Goal: Task Accomplishment & Management: Manage account settings

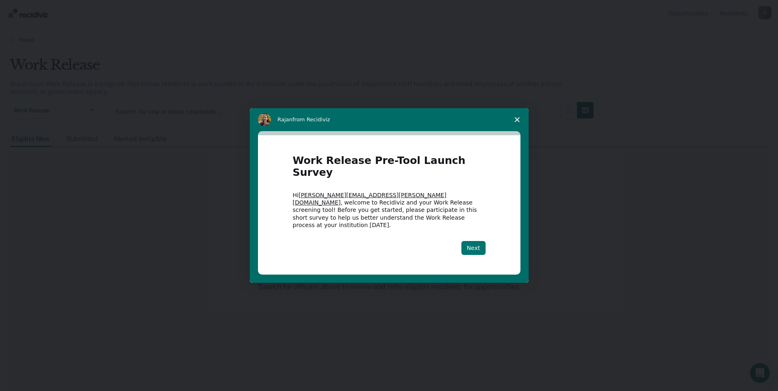
click at [472, 241] on button "Next" at bounding box center [474, 248] width 24 height 14
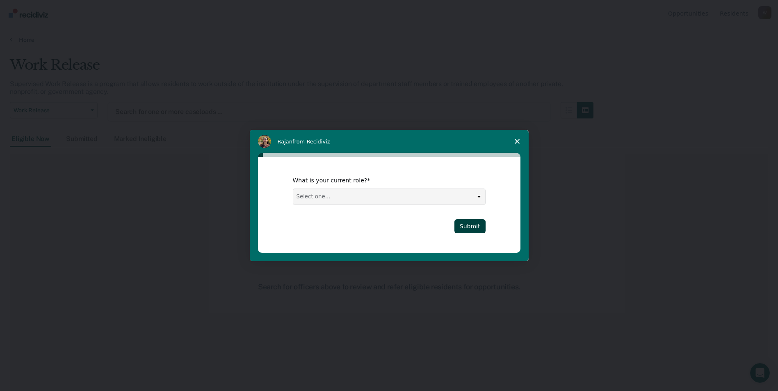
click at [480, 196] on select "Select one... Case Manager FUM Assistant [PERSON_NAME] [PERSON_NAME]" at bounding box center [389, 197] width 192 height 16
select select "Case Manager"
click at [293, 189] on select "Select one... Case Manager FUM Assistant Warden Warden" at bounding box center [389, 197] width 192 height 16
click at [469, 226] on button "Submit" at bounding box center [470, 226] width 31 height 14
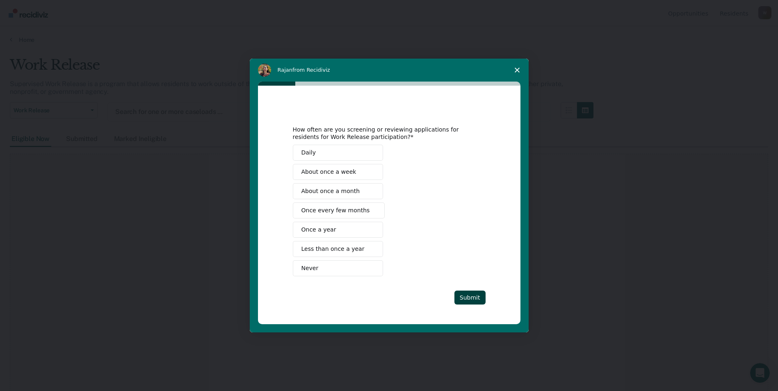
click at [337, 192] on span "About once a month" at bounding box center [331, 191] width 59 height 9
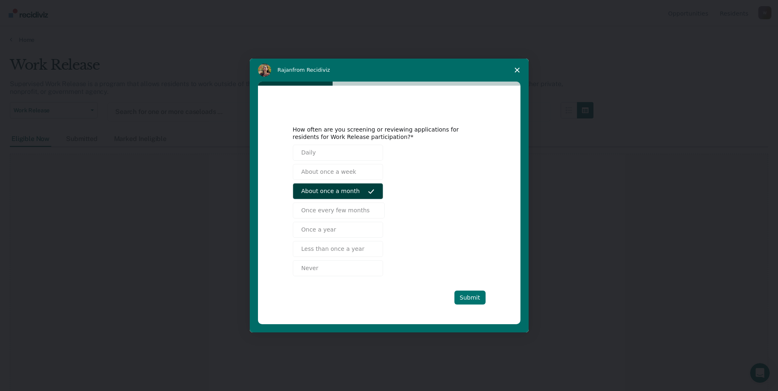
click at [473, 297] on button "Submit" at bounding box center [470, 298] width 31 height 14
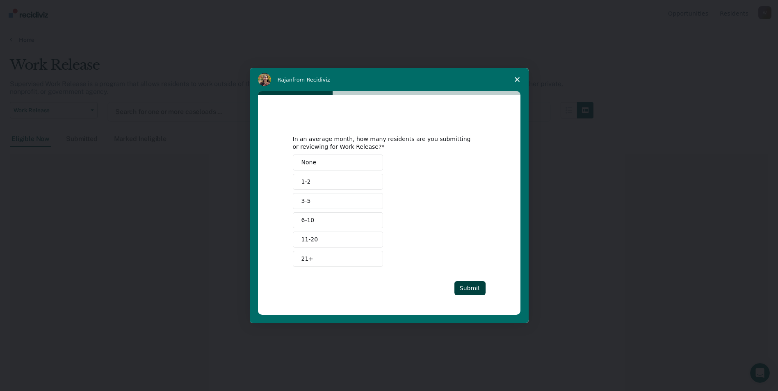
click at [310, 221] on span "6-10" at bounding box center [308, 220] width 13 height 9
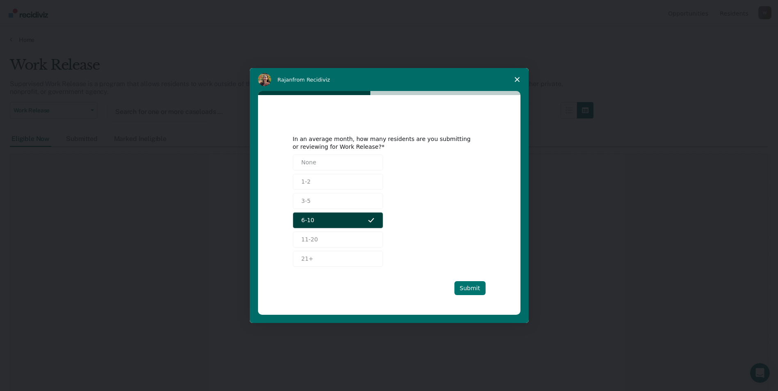
click at [470, 290] on button "Submit" at bounding box center [470, 288] width 31 height 14
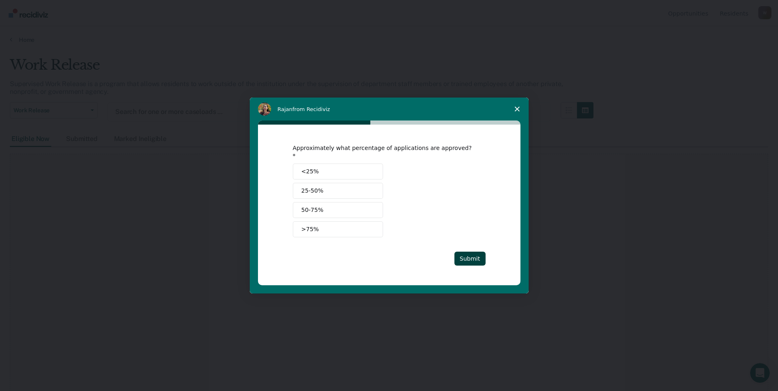
click at [336, 187] on button "25-50%" at bounding box center [338, 191] width 90 height 16
click at [474, 252] on button "Submit" at bounding box center [470, 259] width 31 height 14
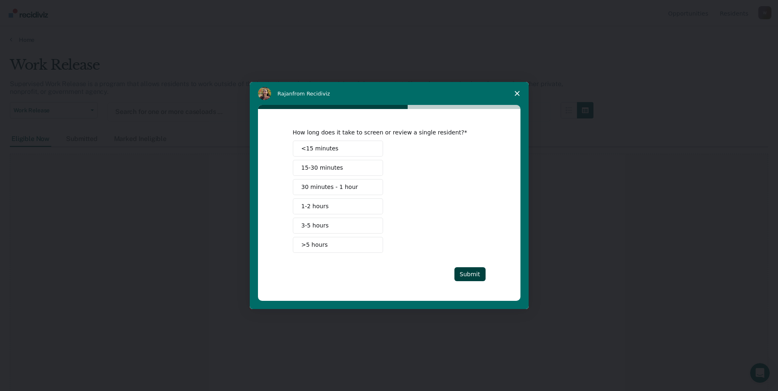
click at [339, 168] on button "15-30 minutes" at bounding box center [338, 168] width 90 height 16
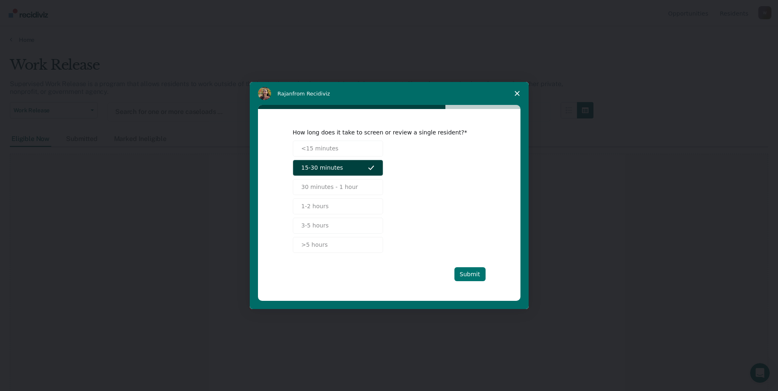
click at [470, 273] on button "Submit" at bounding box center [470, 274] width 31 height 14
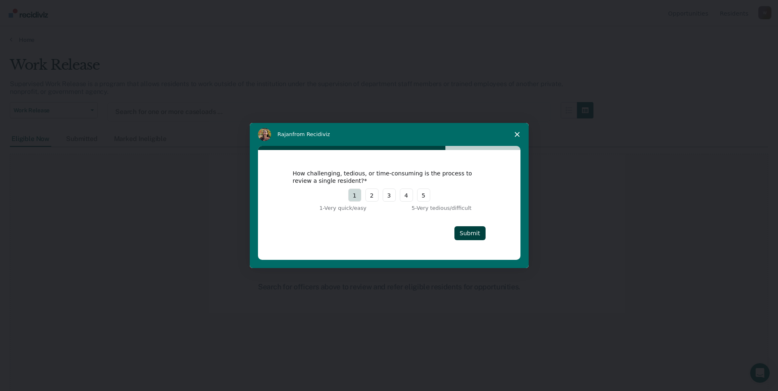
click at [359, 196] on button "1" at bounding box center [354, 195] width 13 height 13
click at [471, 233] on button "Submit" at bounding box center [470, 233] width 31 height 14
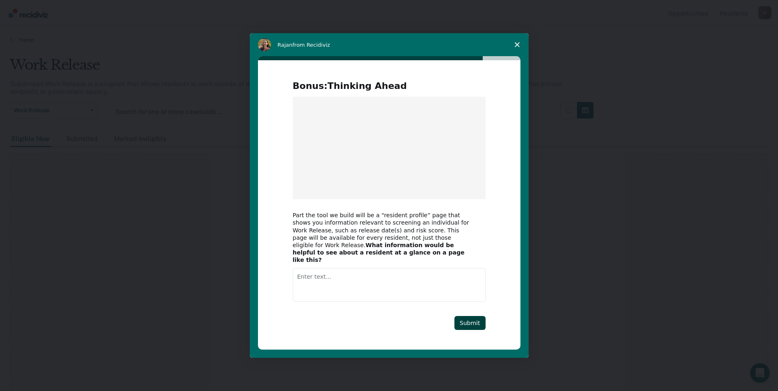
click at [358, 160] on img "Intercom messenger" at bounding box center [389, 148] width 193 height 103
click at [314, 272] on textarea "Enter text..." at bounding box center [389, 285] width 193 height 34
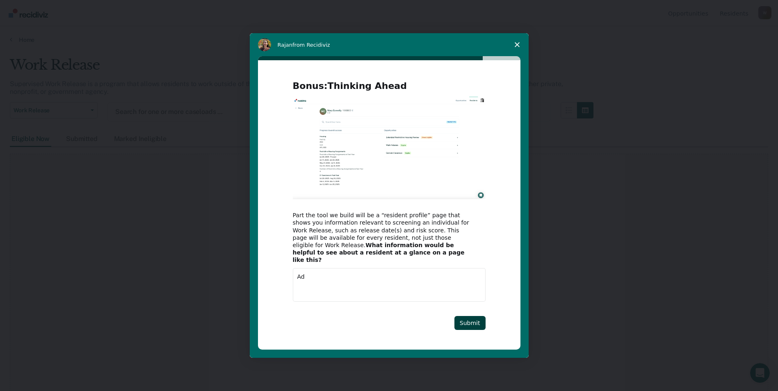
type textarea "A"
type textarea "nothing at this time."
click at [464, 318] on button "Submit" at bounding box center [470, 323] width 31 height 14
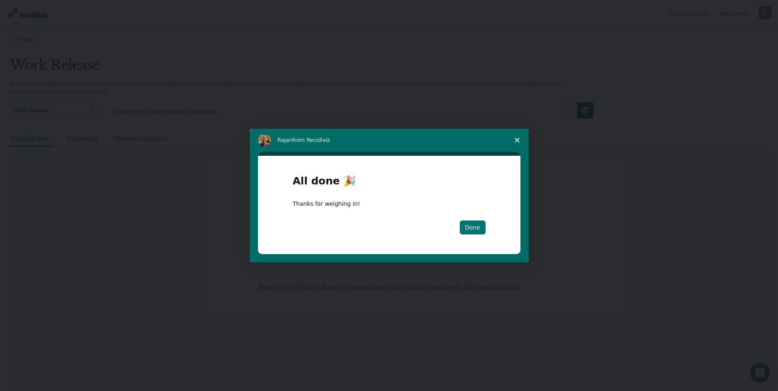
click at [476, 226] on button "Done" at bounding box center [473, 228] width 26 height 14
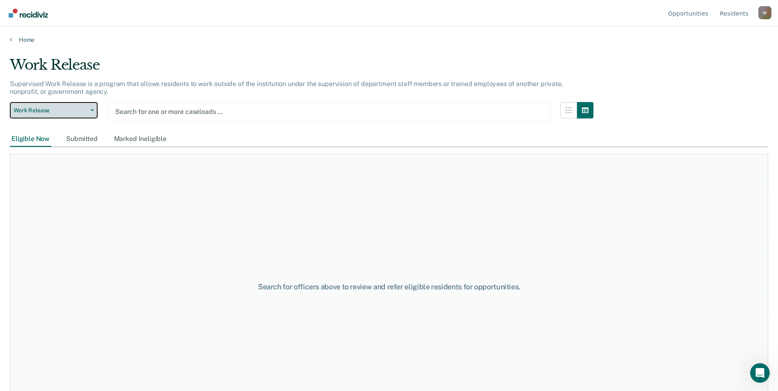
click at [93, 110] on icon "button" at bounding box center [92, 111] width 3 height 2
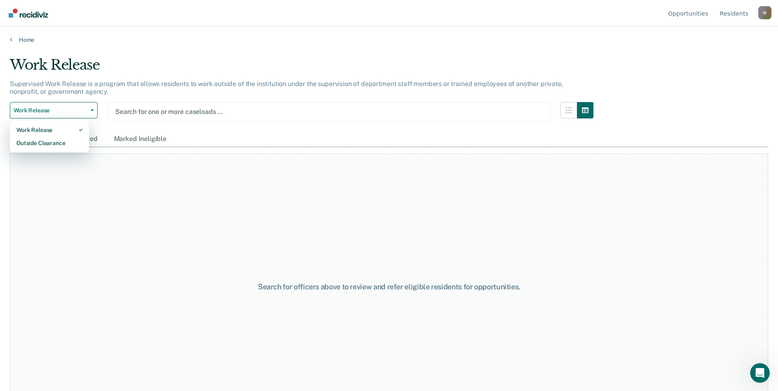
click at [155, 91] on div "Supervised Work Release is a program that allows residents to work outside of t…" at bounding box center [302, 91] width 584 height 22
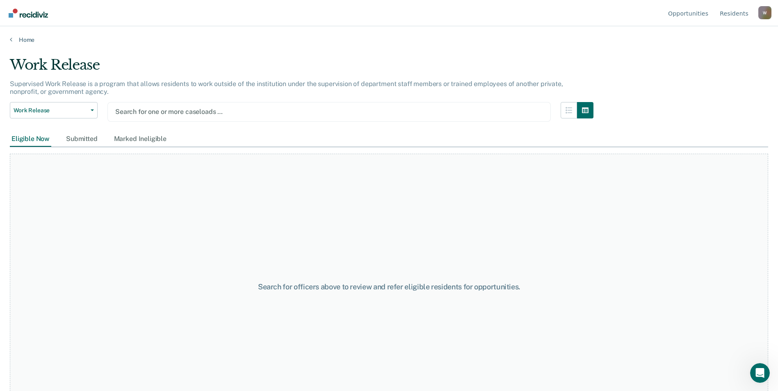
click at [174, 113] on div at bounding box center [329, 111] width 428 height 9
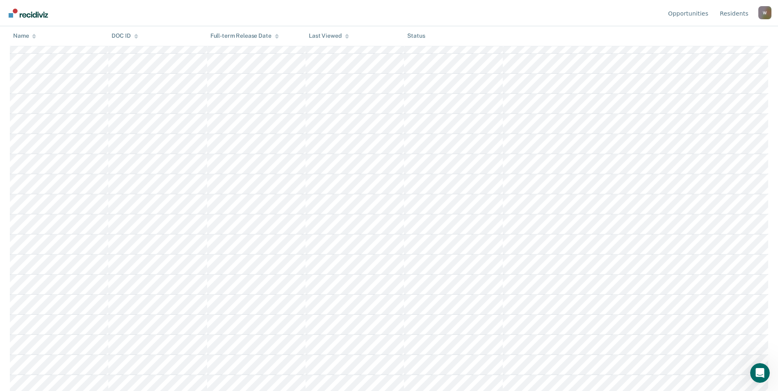
scroll to position [298, 0]
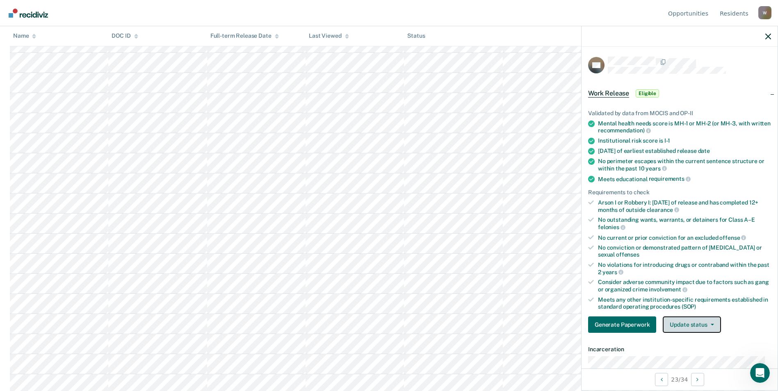
click at [711, 322] on button "Update status" at bounding box center [692, 325] width 58 height 16
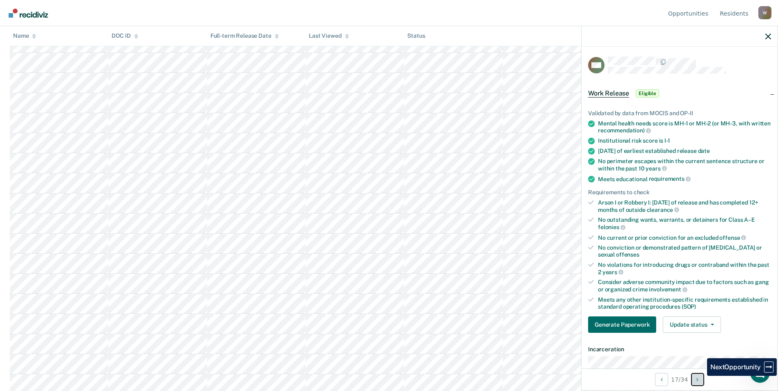
click at [701, 381] on button "Next Opportunity" at bounding box center [697, 379] width 13 height 13
click at [701, 380] on button "Next Opportunity" at bounding box center [697, 379] width 13 height 13
click at [770, 37] on icon "button" at bounding box center [769, 37] width 6 height 6
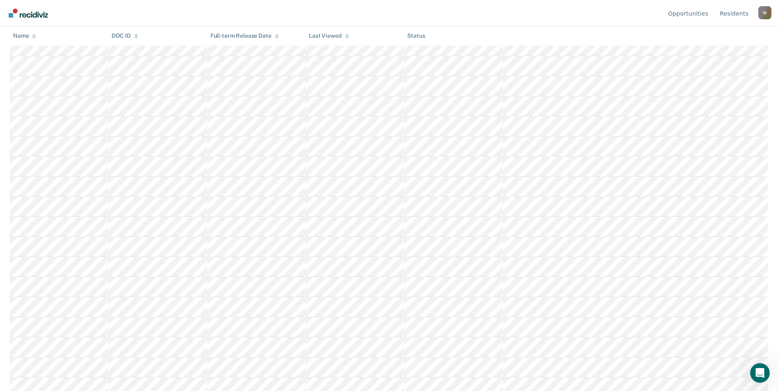
scroll to position [0, 0]
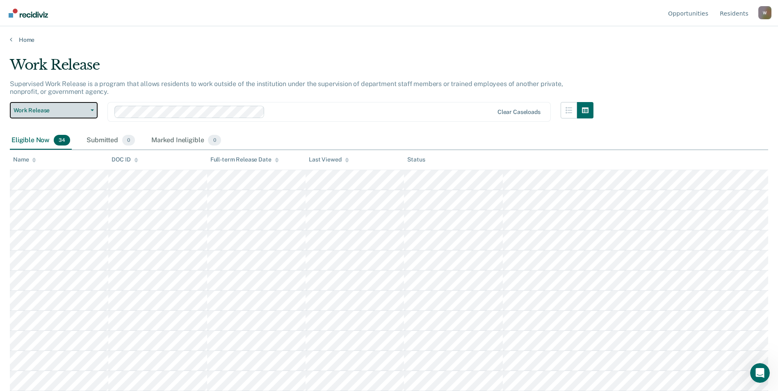
click at [91, 111] on button "Work Release" at bounding box center [54, 110] width 88 height 16
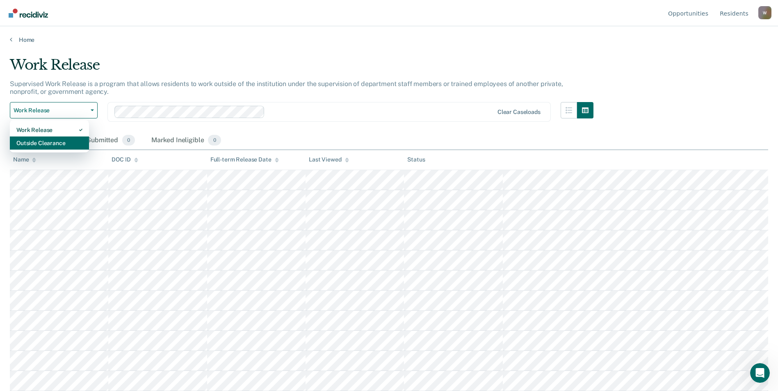
click at [53, 144] on div "Outside Clearance" at bounding box center [49, 143] width 66 height 13
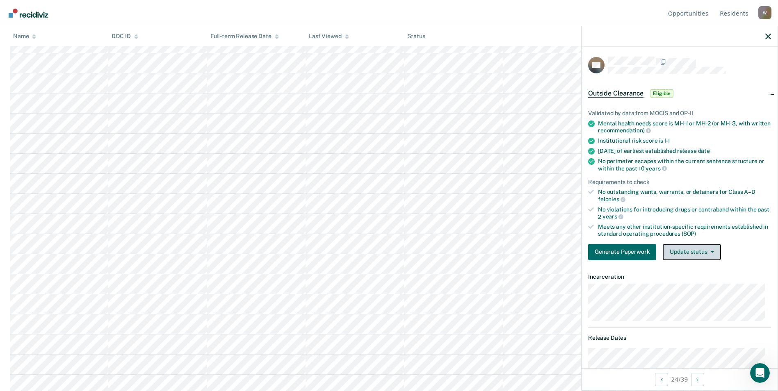
click at [701, 251] on button "Update status" at bounding box center [692, 252] width 58 height 16
click at [754, 238] on div "Validated by data from MOCIS and OP-II Mental health needs score is MH-1 or MH-…" at bounding box center [680, 182] width 196 height 170
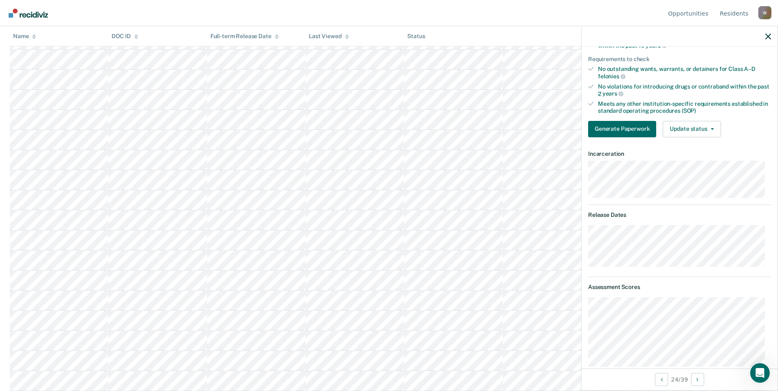
scroll to position [164, 0]
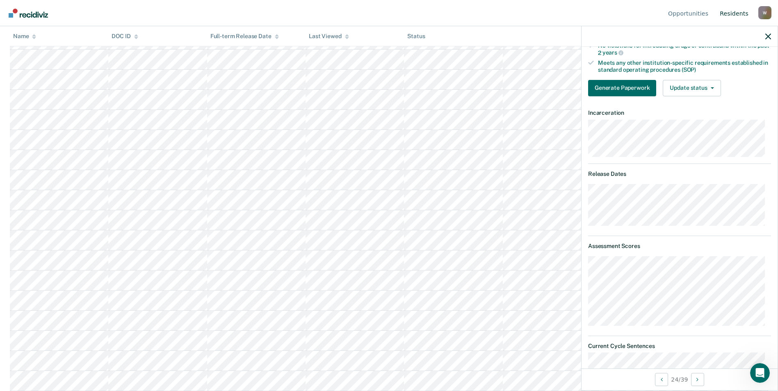
click at [736, 11] on link "Resident s" at bounding box center [734, 13] width 32 height 26
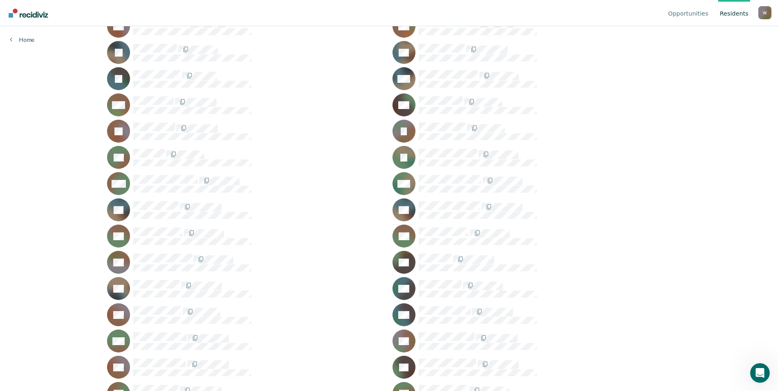
scroll to position [287, 0]
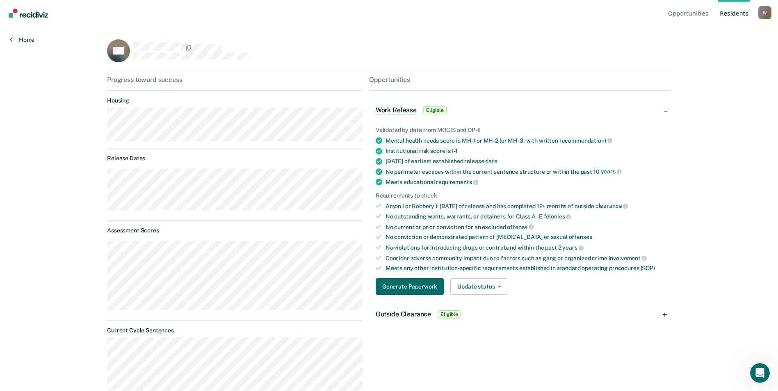
click at [12, 40] on link "Home" at bounding box center [22, 39] width 25 height 7
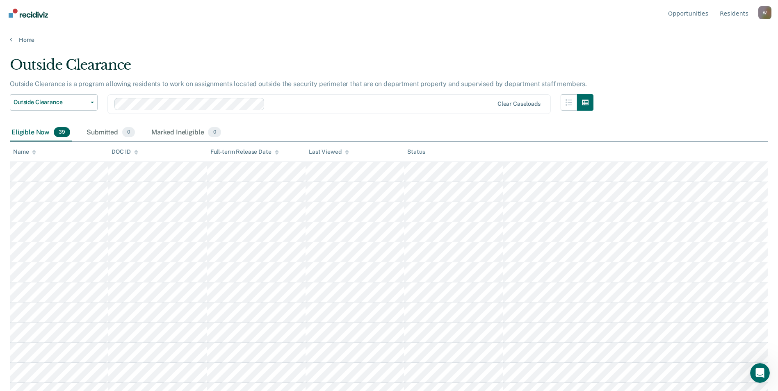
click at [765, 13] on div "W" at bounding box center [765, 12] width 13 height 13
click at [722, 50] on link "How it works" at bounding box center [732, 51] width 53 height 7
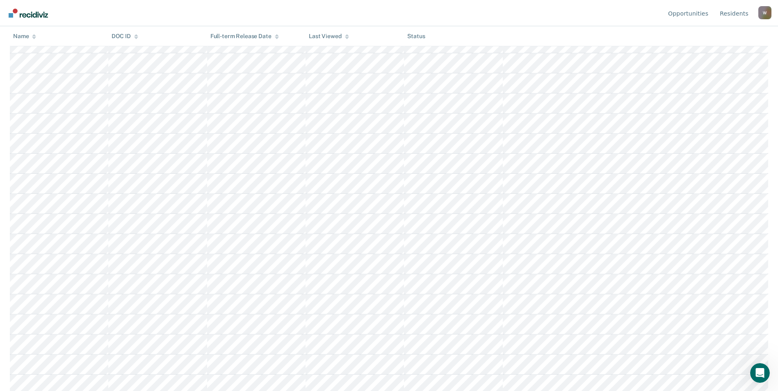
scroll to position [451, 0]
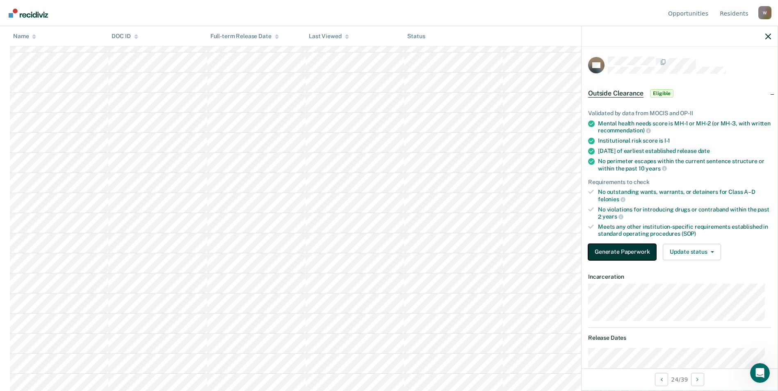
click at [612, 251] on button "Generate Paperwork" at bounding box center [622, 252] width 68 height 16
click at [715, 250] on button "Update status" at bounding box center [692, 252] width 58 height 16
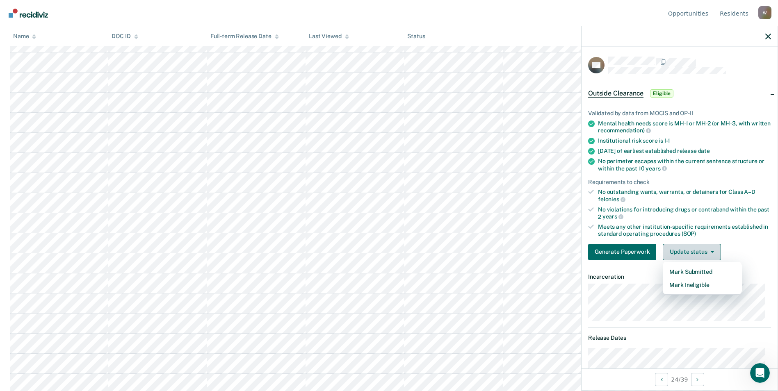
click at [715, 250] on button "Update status" at bounding box center [692, 252] width 58 height 16
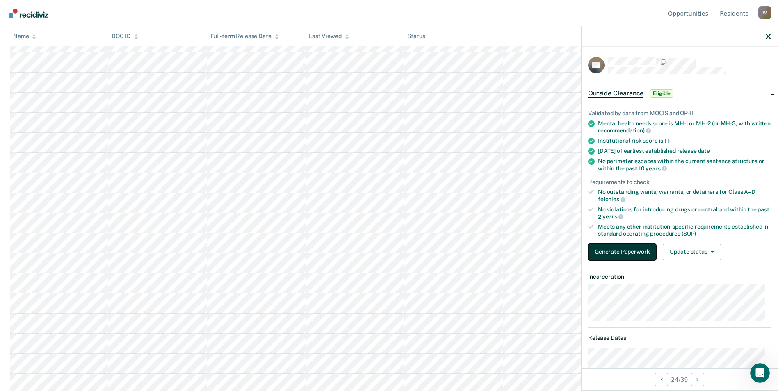
click at [632, 249] on button "Generate Paperwork" at bounding box center [622, 252] width 68 height 16
click at [713, 248] on button "Update status" at bounding box center [692, 252] width 58 height 16
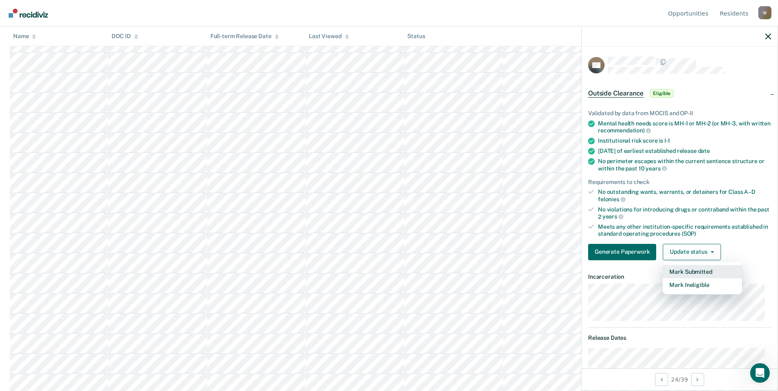
click at [699, 270] on button "Mark Submitted" at bounding box center [702, 271] width 79 height 13
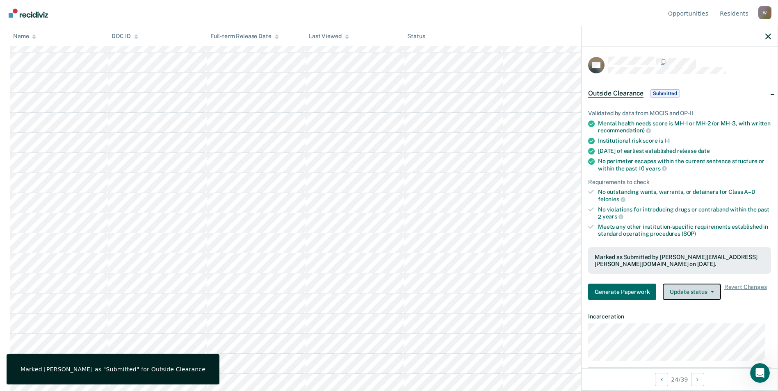
scroll to position [205, 0]
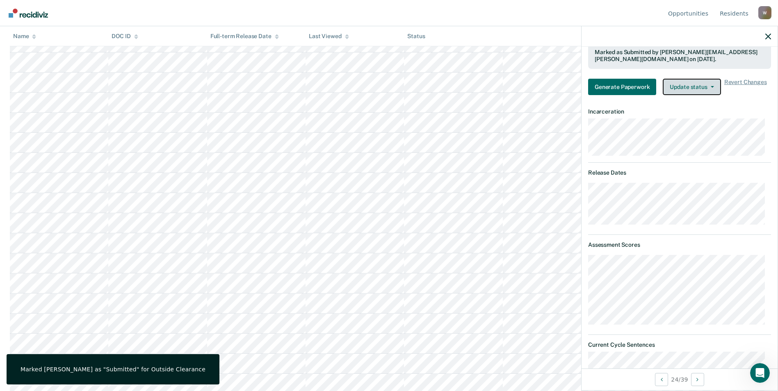
click at [716, 82] on button "Update status" at bounding box center [692, 87] width 58 height 16
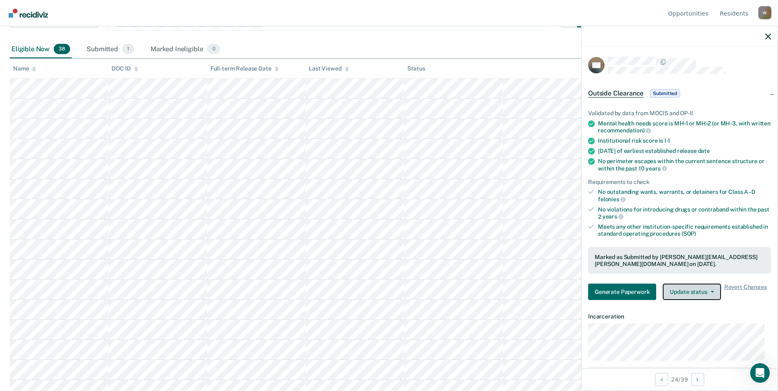
scroll to position [41, 0]
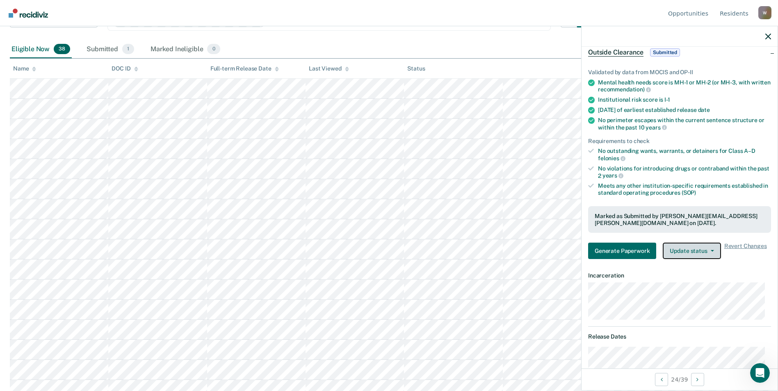
click at [704, 247] on button "Update status" at bounding box center [692, 251] width 58 height 16
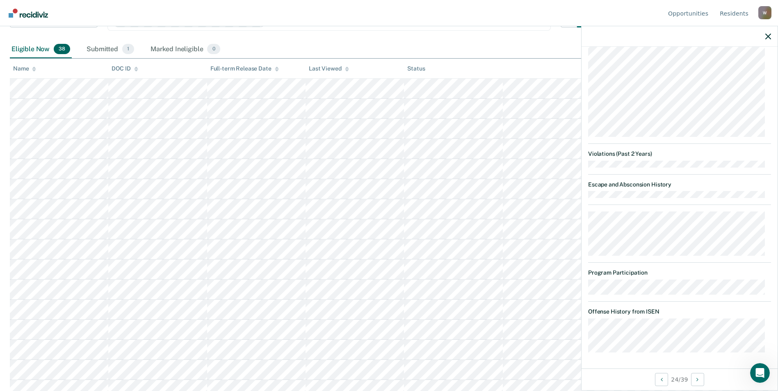
scroll to position [247, 0]
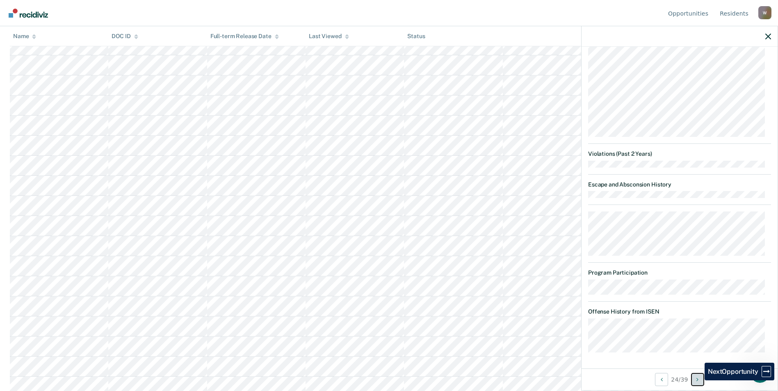
click at [699, 381] on icon "Next Opportunity" at bounding box center [698, 380] width 2 height 6
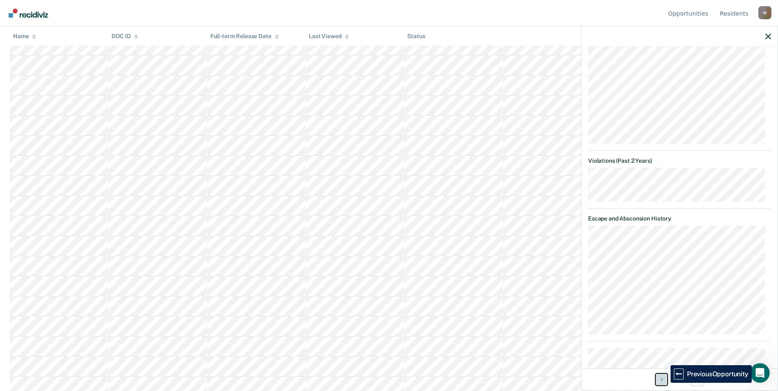
click at [664, 383] on button "Previous Opportunity" at bounding box center [661, 379] width 13 height 13
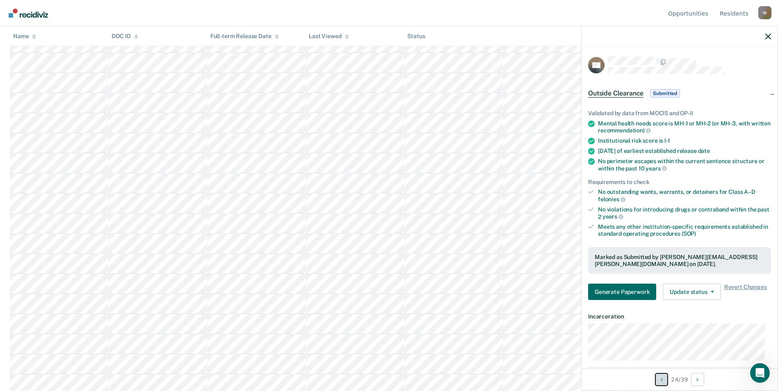
scroll to position [206, 0]
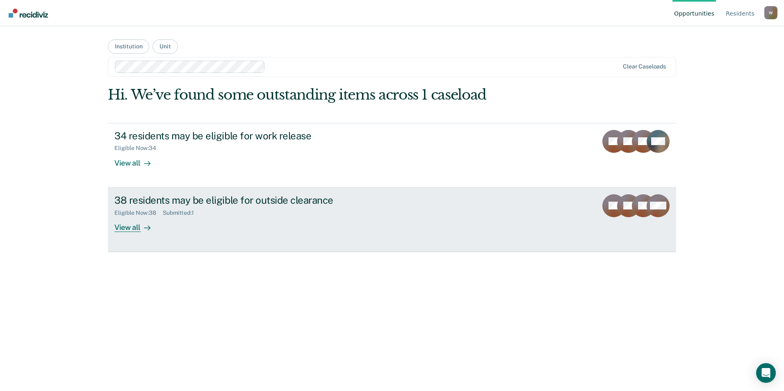
click at [220, 201] on div "38 residents may be eligible for outside clearance" at bounding box center [258, 200] width 288 height 12
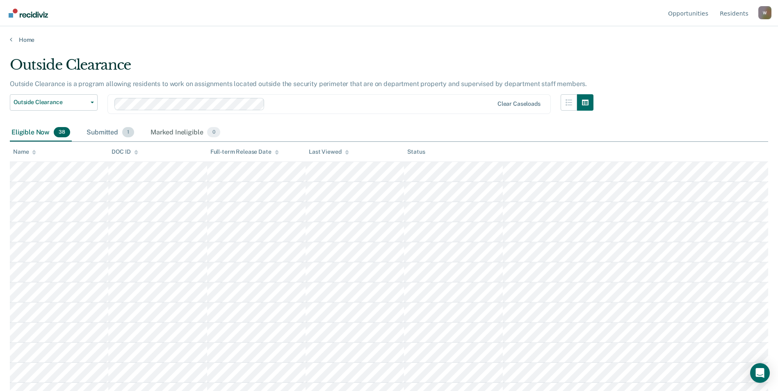
click at [98, 133] on div "Submitted 1" at bounding box center [110, 133] width 51 height 18
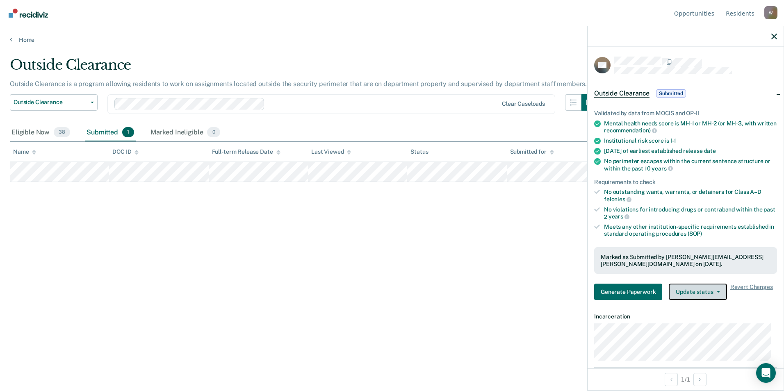
click at [718, 292] on icon "button" at bounding box center [718, 292] width 3 height 2
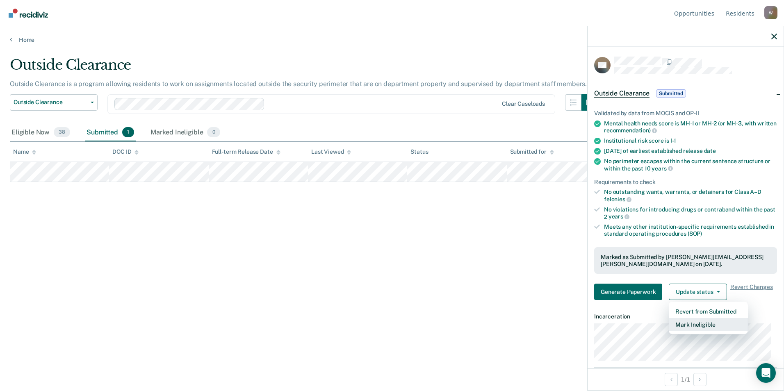
click at [697, 325] on button "Mark Ineligible" at bounding box center [708, 324] width 79 height 13
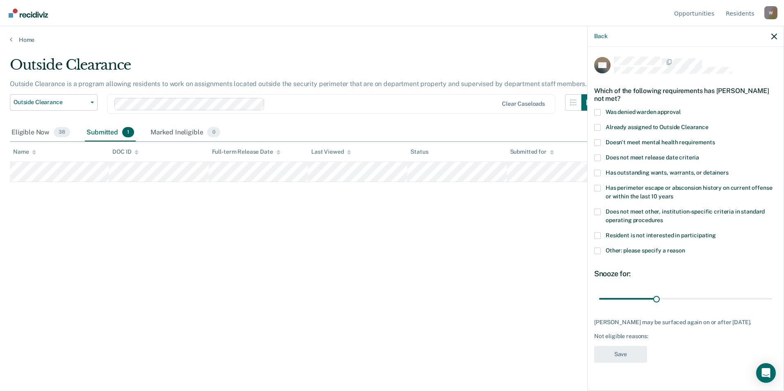
click at [597, 127] on span at bounding box center [597, 127] width 7 height 7
click at [709, 124] on input "Already assigned to Outside Clearance" at bounding box center [709, 124] width 0 height 0
click at [626, 358] on button "Save" at bounding box center [620, 354] width 53 height 17
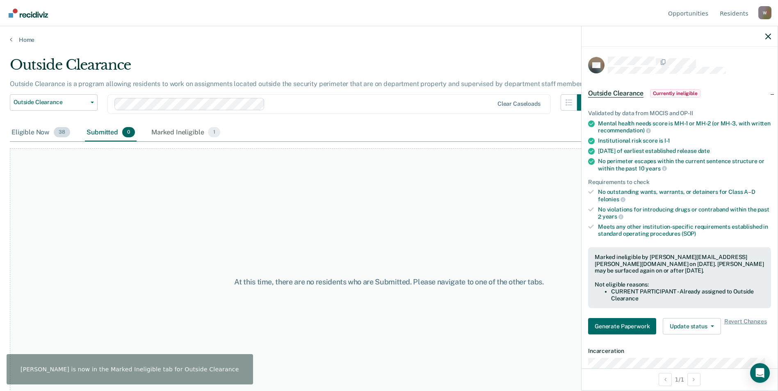
click at [28, 132] on div "Eligible Now 38" at bounding box center [41, 133] width 62 height 18
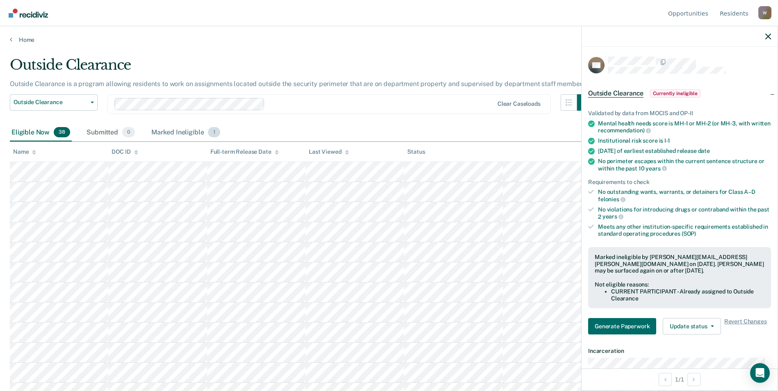
click at [161, 131] on div "Marked Ineligible 1" at bounding box center [186, 133] width 72 height 18
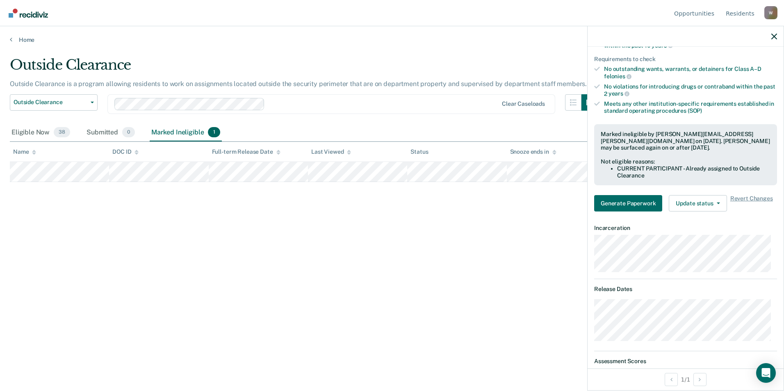
scroll to position [164, 0]
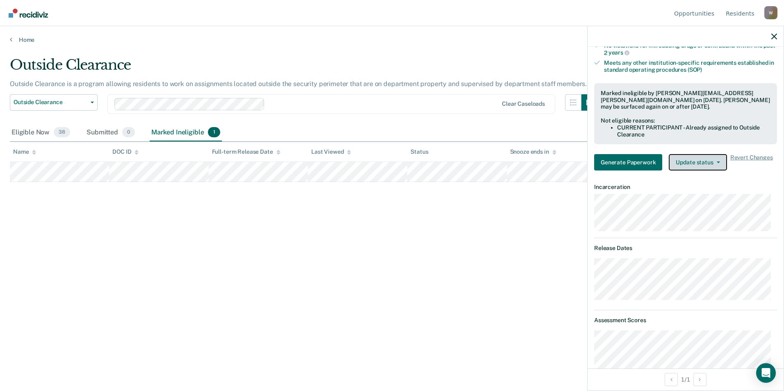
click at [715, 160] on button "Update status" at bounding box center [698, 162] width 58 height 16
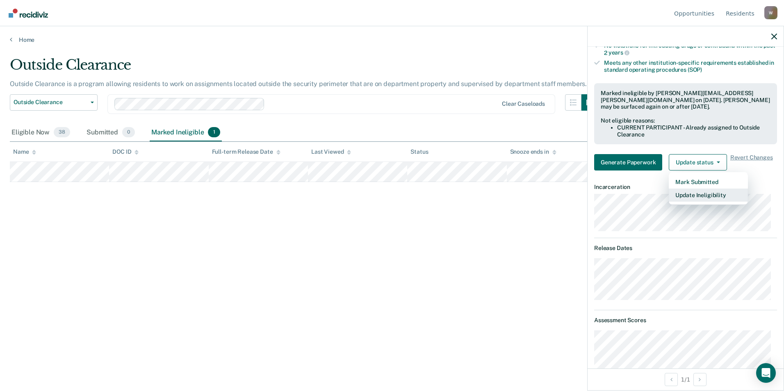
click at [709, 194] on button "Update Ineligibility" at bounding box center [708, 195] width 79 height 13
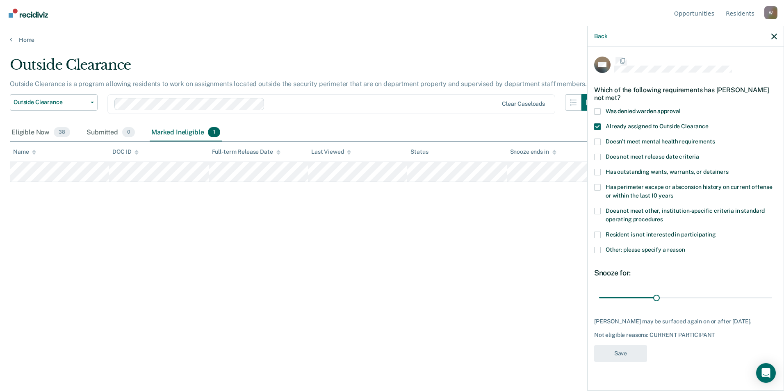
scroll to position [0, 0]
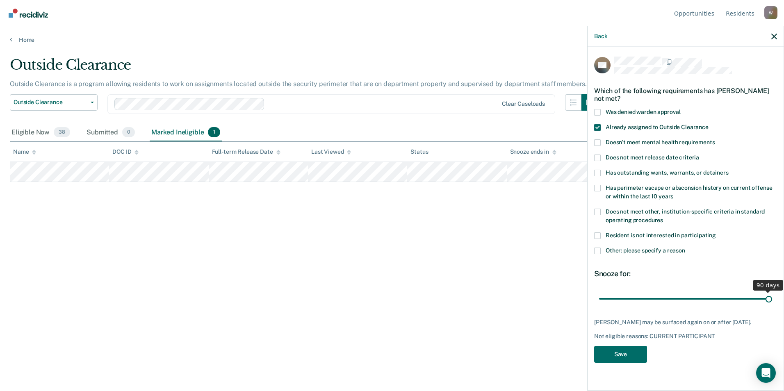
drag, startPoint x: 658, startPoint y: 299, endPoint x: 806, endPoint y: 295, distance: 147.7
type input "90"
click at [773, 295] on input "range" at bounding box center [685, 299] width 173 height 14
click at [625, 354] on button "Save" at bounding box center [620, 354] width 53 height 17
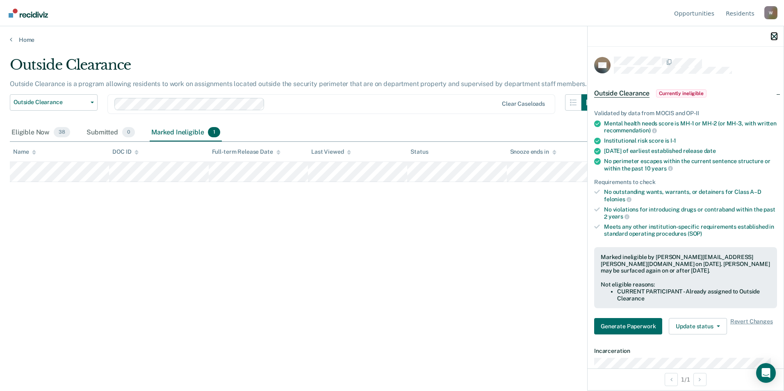
click at [775, 37] on icon "button" at bounding box center [775, 37] width 6 height 6
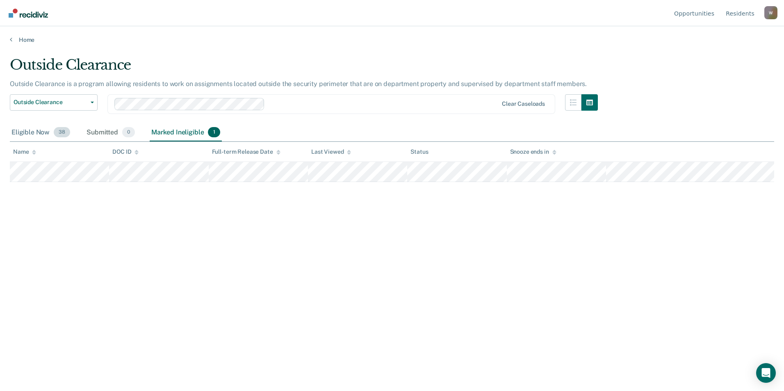
click at [20, 132] on div "Eligible Now 38" at bounding box center [41, 133] width 62 height 18
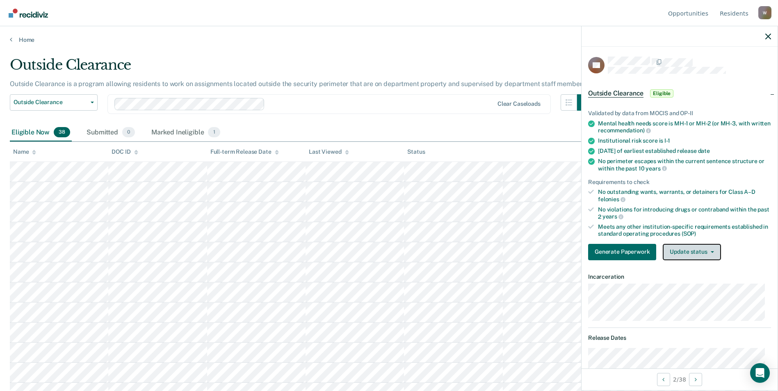
click at [711, 256] on button "Update status" at bounding box center [692, 252] width 58 height 16
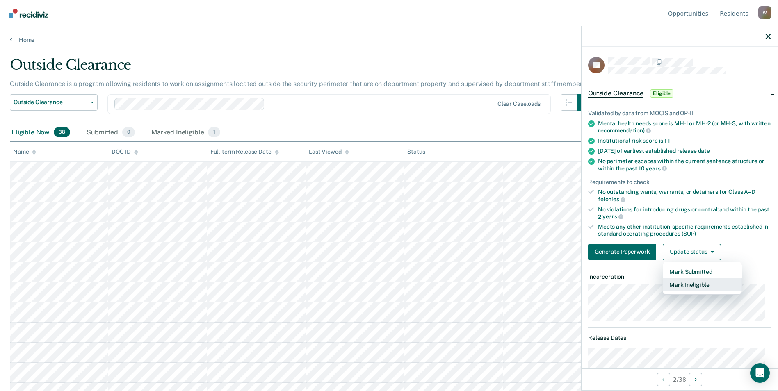
click at [699, 283] on button "Mark Ineligible" at bounding box center [702, 285] width 79 height 13
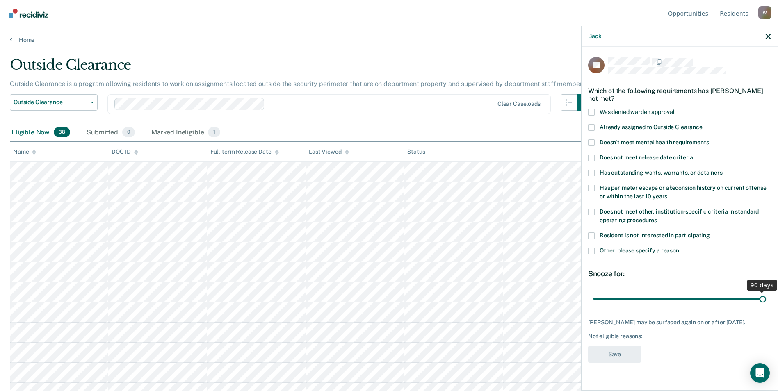
drag, startPoint x: 649, startPoint y: 299, endPoint x: 789, endPoint y: 295, distance: 140.0
type input "90"
click at [766, 295] on input "range" at bounding box center [679, 299] width 173 height 14
click at [592, 250] on span at bounding box center [591, 251] width 7 height 7
click at [679, 248] on input "Other: please specify a reason" at bounding box center [679, 248] width 0 height 0
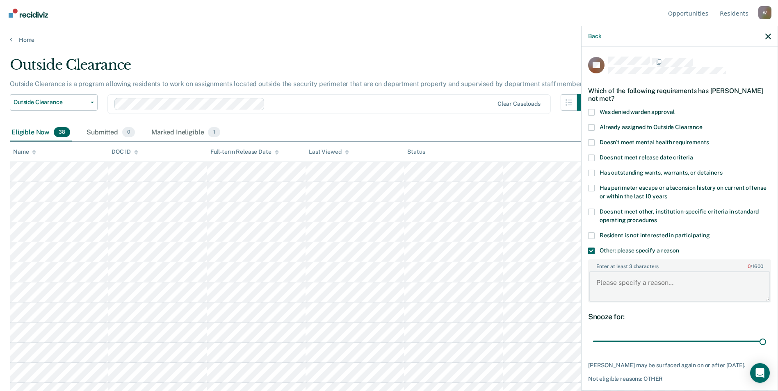
click at [640, 282] on textarea "Enter at least 3 characters 0 / 1600" at bounding box center [679, 287] width 181 height 30
click at [592, 210] on span at bounding box center [591, 212] width 7 height 7
click at [657, 217] on input "Does not meet other, institution-specific criteria in standard operating proced…" at bounding box center [657, 217] width 0 height 0
click at [589, 252] on span at bounding box center [591, 251] width 7 height 7
click at [679, 248] on input "Other: please specify a reason" at bounding box center [679, 248] width 0 height 0
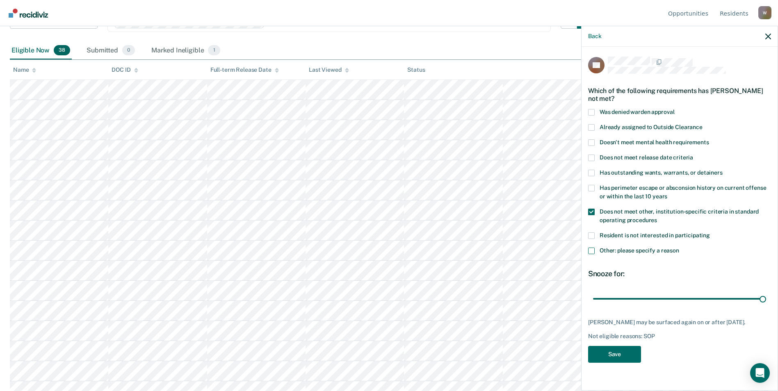
scroll to position [41, 0]
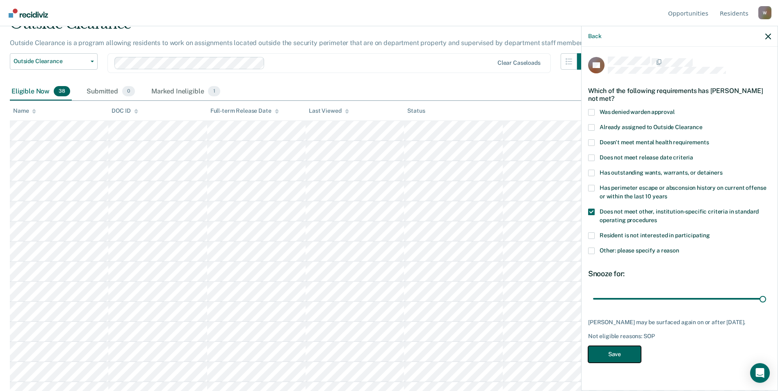
click at [614, 355] on button "Save" at bounding box center [614, 354] width 53 height 17
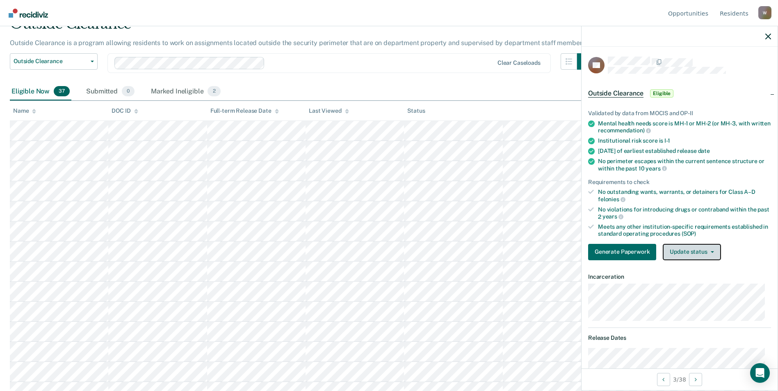
click at [693, 248] on button "Update status" at bounding box center [692, 252] width 58 height 16
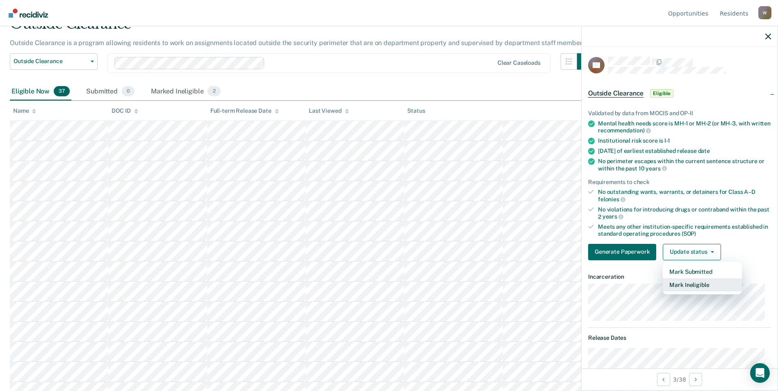
click at [690, 283] on button "Mark Ineligible" at bounding box center [702, 285] width 79 height 13
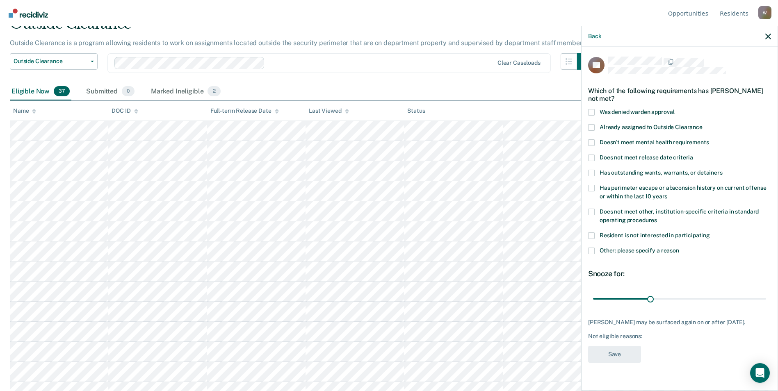
click at [591, 211] on span at bounding box center [591, 212] width 7 height 7
click at [657, 217] on input "Does not meet other, institution-specific criteria in standard operating proced…" at bounding box center [657, 217] width 0 height 0
drag, startPoint x: 649, startPoint y: 298, endPoint x: 786, endPoint y: 297, distance: 136.2
type input "90"
click at [766, 297] on input "range" at bounding box center [679, 299] width 173 height 14
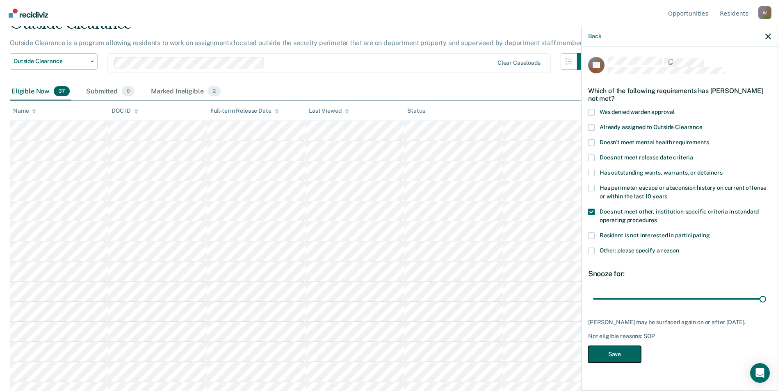
click at [617, 355] on button "Save" at bounding box center [614, 354] width 53 height 17
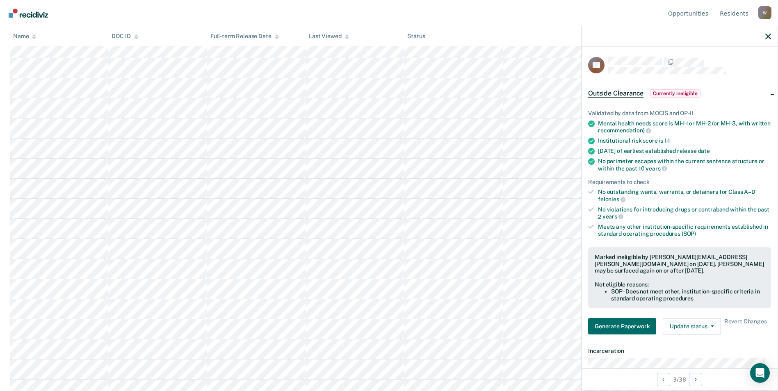
scroll to position [205, 0]
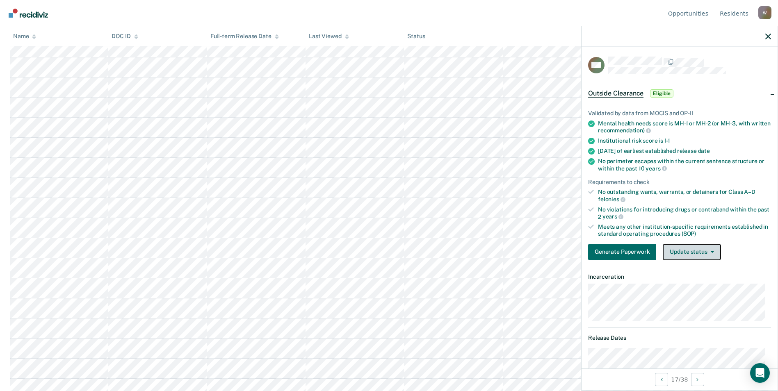
click at [697, 248] on button "Update status" at bounding box center [692, 252] width 58 height 16
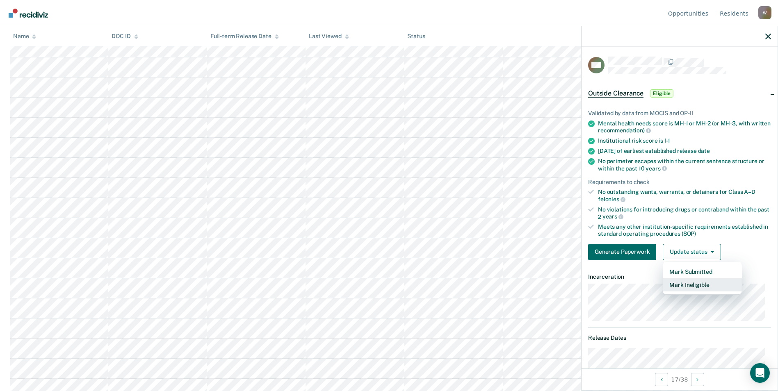
click at [690, 285] on button "Mark Ineligible" at bounding box center [702, 285] width 79 height 13
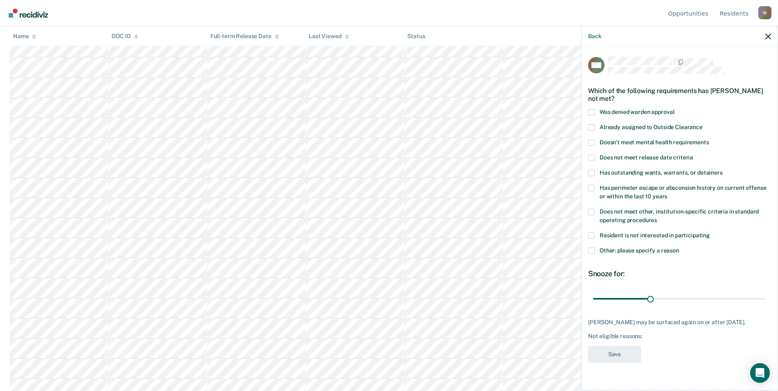
click at [595, 126] on label "Already assigned to Outside Clearance" at bounding box center [679, 128] width 183 height 9
click at [703, 124] on input "Already assigned to Outside Clearance" at bounding box center [703, 124] width 0 height 0
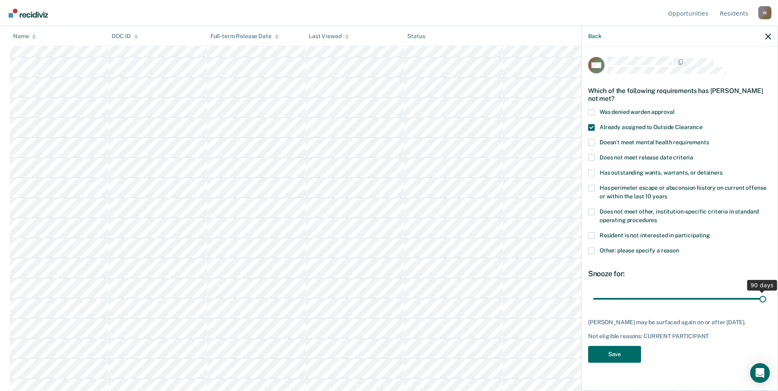
drag, startPoint x: 651, startPoint y: 298, endPoint x: 722, endPoint y: 315, distance: 72.6
type input "90"
click at [766, 299] on input "range" at bounding box center [679, 299] width 173 height 14
drag, startPoint x: 616, startPoint y: 362, endPoint x: 625, endPoint y: 355, distance: 11.1
click at [617, 362] on button "Save" at bounding box center [614, 354] width 53 height 17
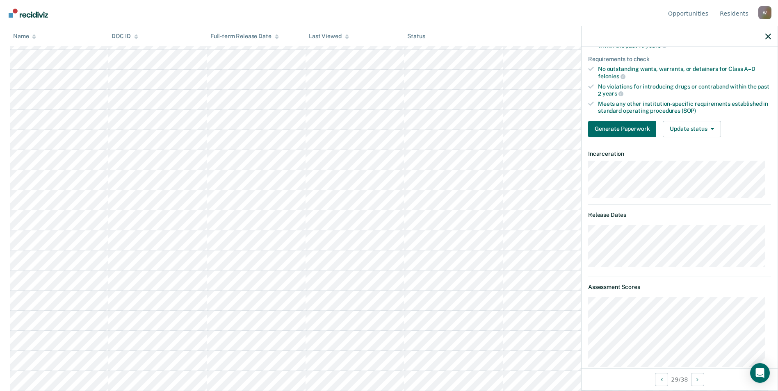
scroll to position [0, 0]
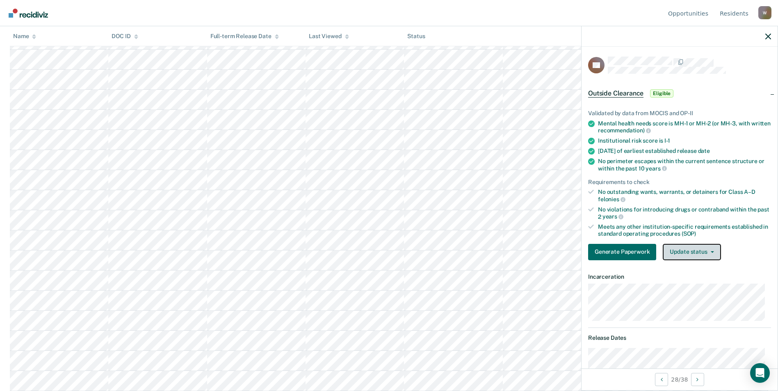
click at [702, 251] on button "Update status" at bounding box center [692, 252] width 58 height 16
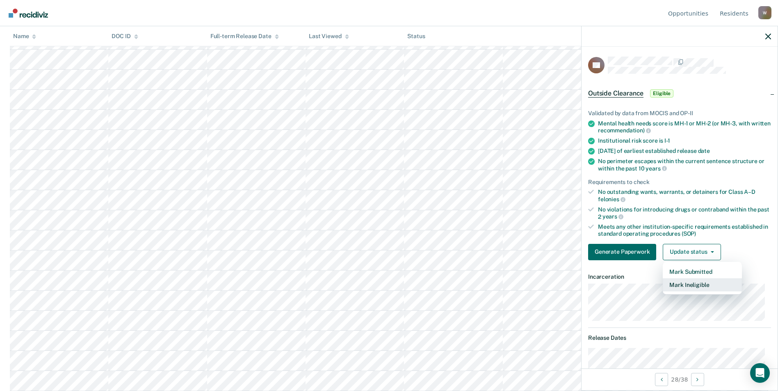
click at [699, 283] on button "Mark Ineligible" at bounding box center [702, 285] width 79 height 13
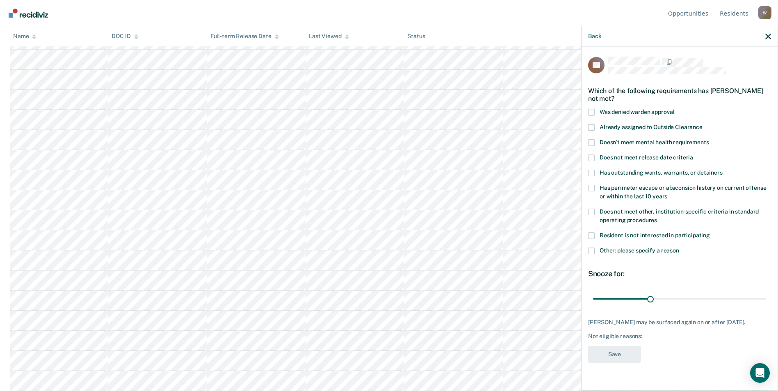
click at [592, 126] on span at bounding box center [591, 127] width 7 height 7
click at [703, 124] on input "Already assigned to Outside Clearance" at bounding box center [703, 124] width 0 height 0
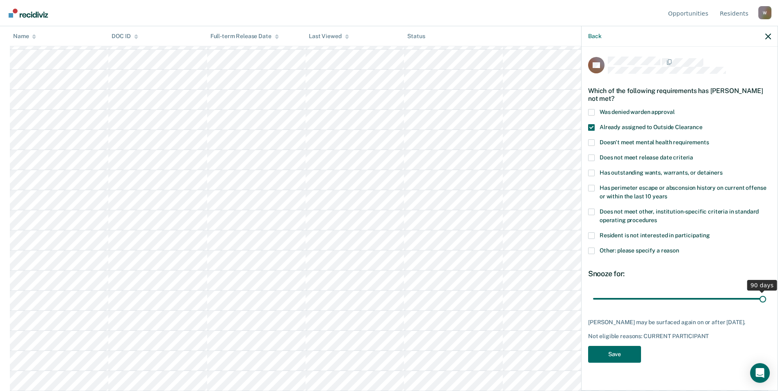
drag, startPoint x: 652, startPoint y: 298, endPoint x: 801, endPoint y: 304, distance: 148.6
type input "90"
click at [766, 304] on input "range" at bounding box center [679, 299] width 173 height 14
click at [611, 353] on button "Save" at bounding box center [614, 354] width 53 height 17
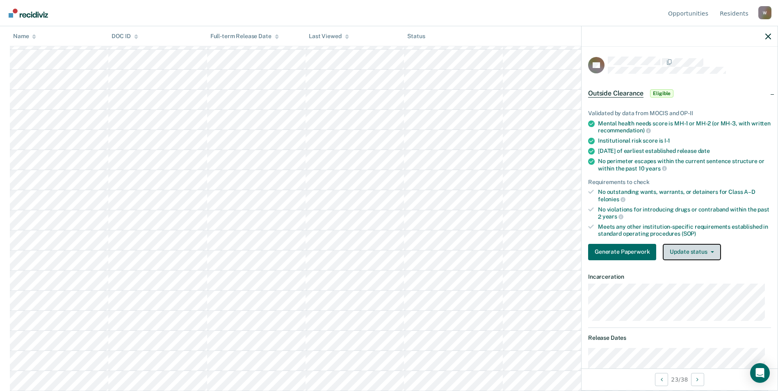
click at [706, 248] on button "Update status" at bounding box center [692, 252] width 58 height 16
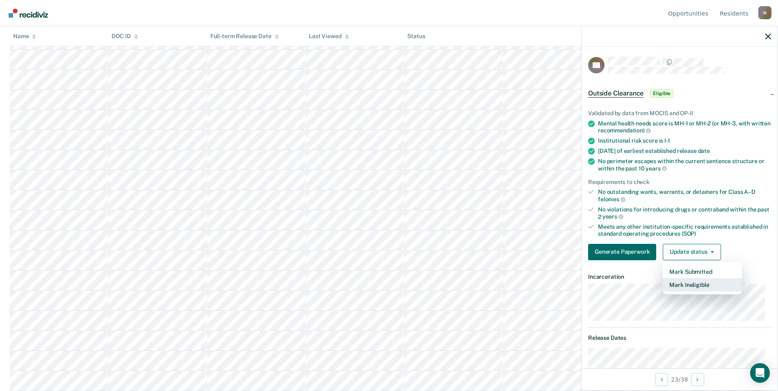
click at [704, 286] on button "Mark Ineligible" at bounding box center [702, 285] width 79 height 13
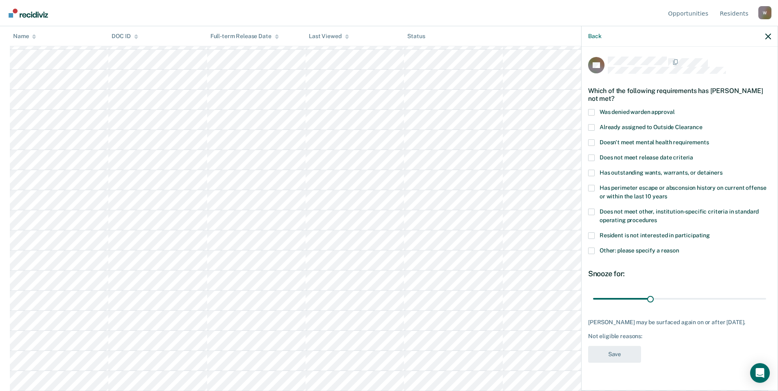
click at [592, 211] on span at bounding box center [591, 212] width 7 height 7
click at [657, 217] on input "Does not meet other, institution-specific criteria in standard operating proced…" at bounding box center [657, 217] width 0 height 0
drag, startPoint x: 653, startPoint y: 299, endPoint x: 777, endPoint y: 297, distance: 124.3
type input "90"
click at [766, 297] on input "range" at bounding box center [679, 299] width 173 height 14
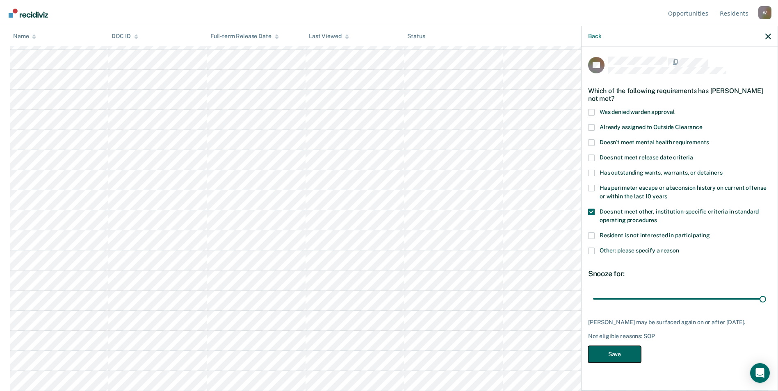
click at [624, 353] on button "Save" at bounding box center [614, 354] width 53 height 17
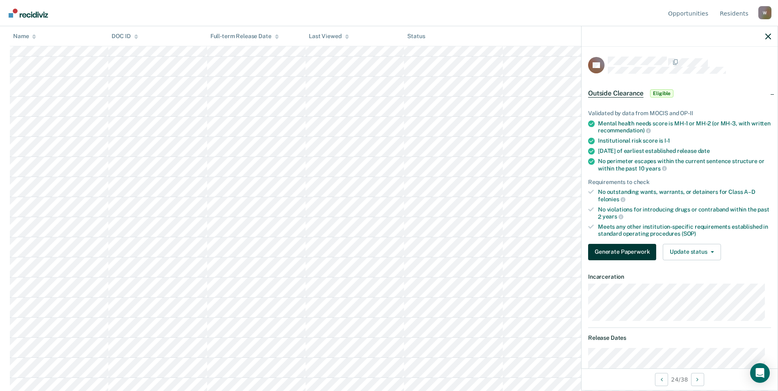
scroll to position [287, 0]
click at [697, 248] on button "Update status" at bounding box center [692, 252] width 58 height 16
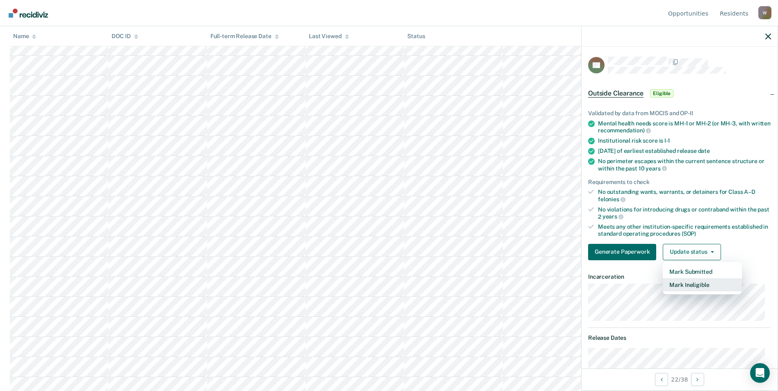
click at [688, 286] on button "Mark Ineligible" at bounding box center [702, 285] width 79 height 13
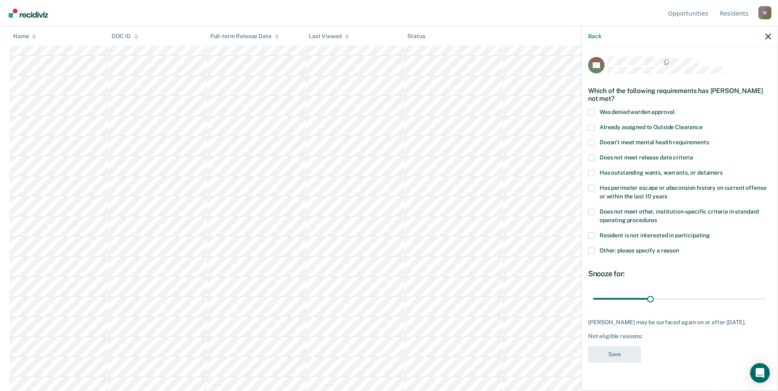
click at [592, 210] on span at bounding box center [591, 212] width 7 height 7
click at [657, 217] on input "Does not meet other, institution-specific criteria in standard operating proced…" at bounding box center [657, 217] width 0 height 0
drag, startPoint x: 650, startPoint y: 298, endPoint x: 724, endPoint y: 311, distance: 74.9
type input "90"
click at [766, 293] on input "range" at bounding box center [679, 299] width 173 height 14
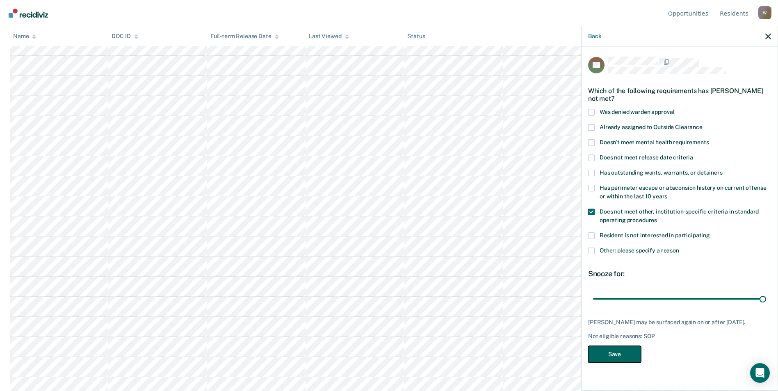
click at [612, 355] on button "Save" at bounding box center [614, 354] width 53 height 17
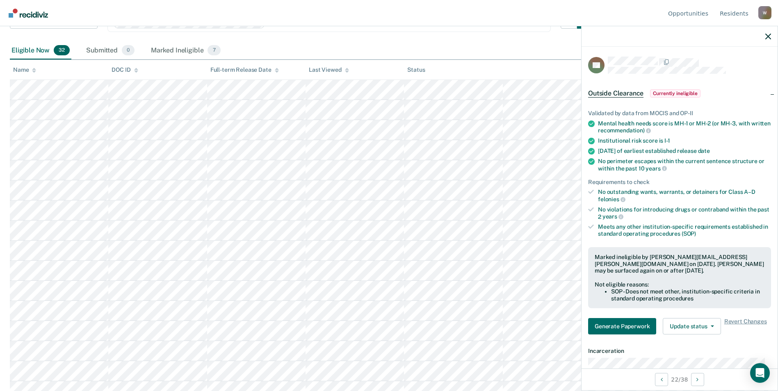
scroll to position [123, 0]
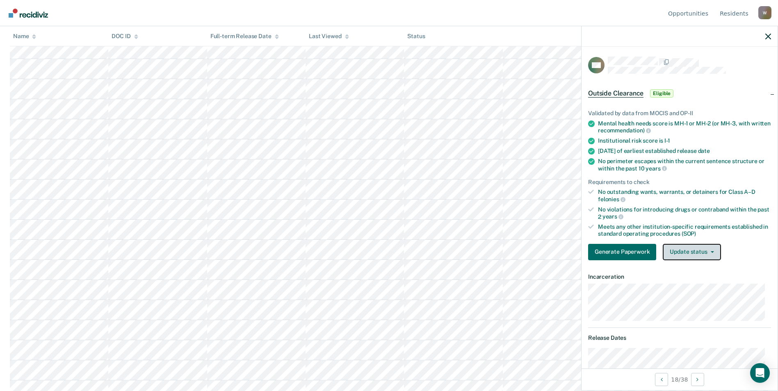
click at [703, 254] on button "Update status" at bounding box center [692, 252] width 58 height 16
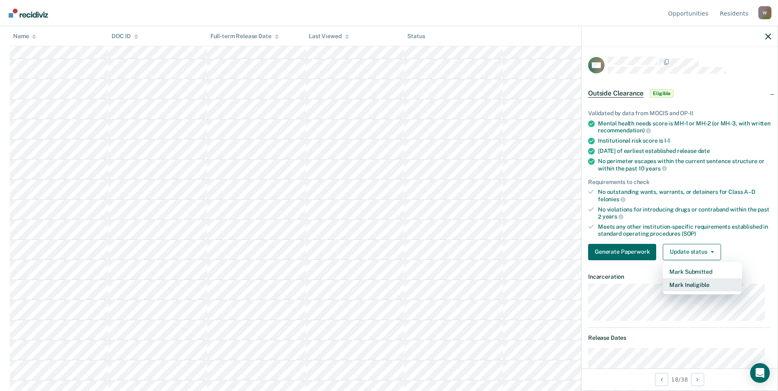
click at [701, 282] on button "Mark Ineligible" at bounding box center [702, 285] width 79 height 13
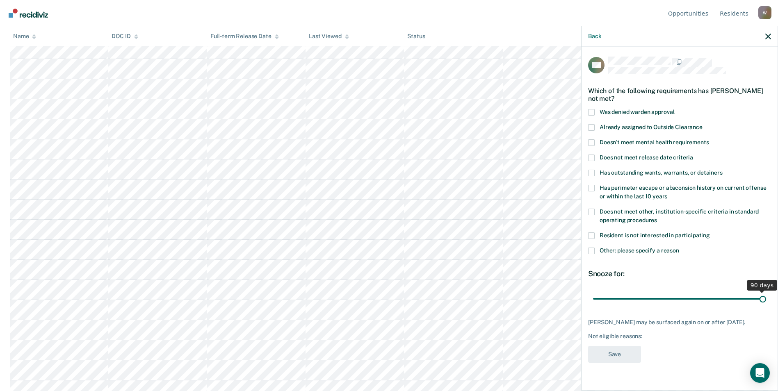
drag, startPoint x: 654, startPoint y: 299, endPoint x: 770, endPoint y: 298, distance: 116.9
type input "90"
click at [766, 298] on input "range" at bounding box center [679, 299] width 173 height 14
click at [592, 251] on span at bounding box center [591, 251] width 7 height 7
click at [679, 248] on input "Other: please specify a reason" at bounding box center [679, 248] width 0 height 0
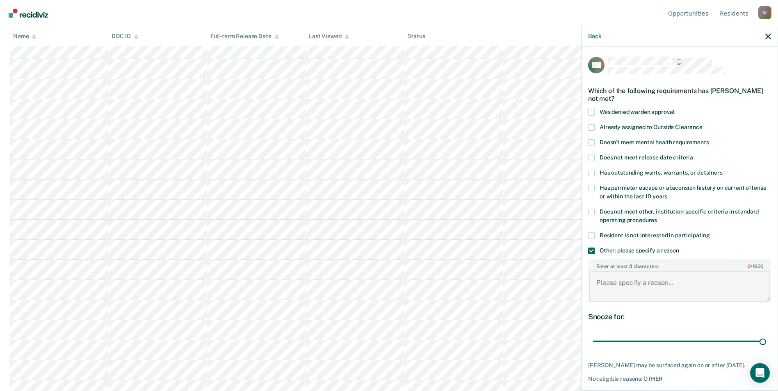
click at [632, 284] on textarea "Enter at least 3 characters 0 / 1600" at bounding box center [679, 287] width 181 height 30
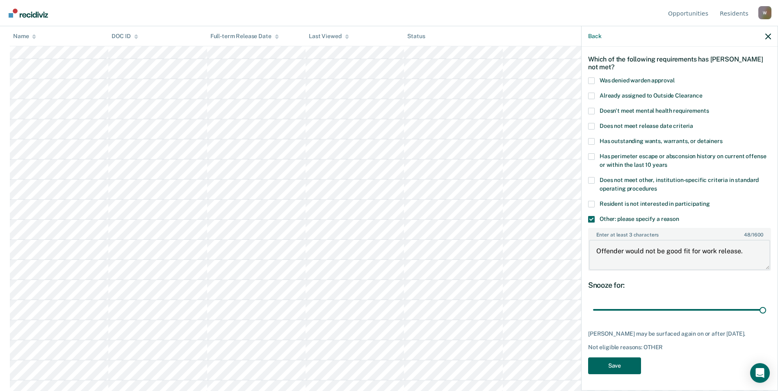
type textarea "Offender would not be good fit for work release."
click at [617, 366] on button "Save" at bounding box center [614, 366] width 53 height 17
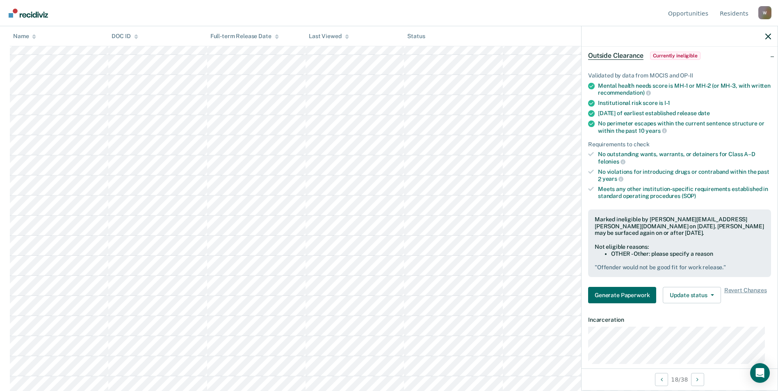
scroll to position [394, 0]
click at [702, 290] on button "Update status" at bounding box center [692, 295] width 58 height 16
click at [687, 327] on button "Update Ineligibility" at bounding box center [702, 328] width 79 height 13
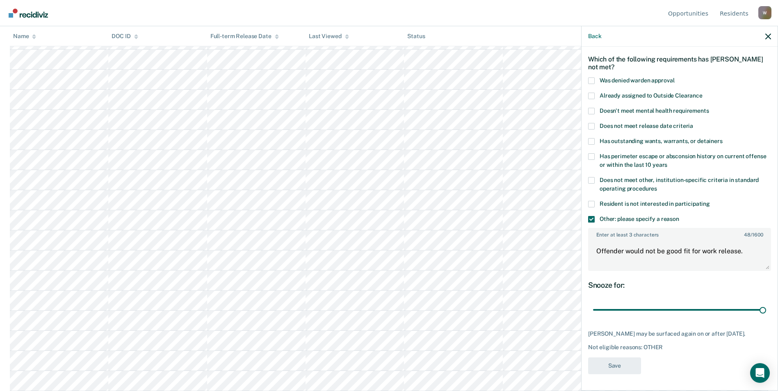
scroll to position [0, 0]
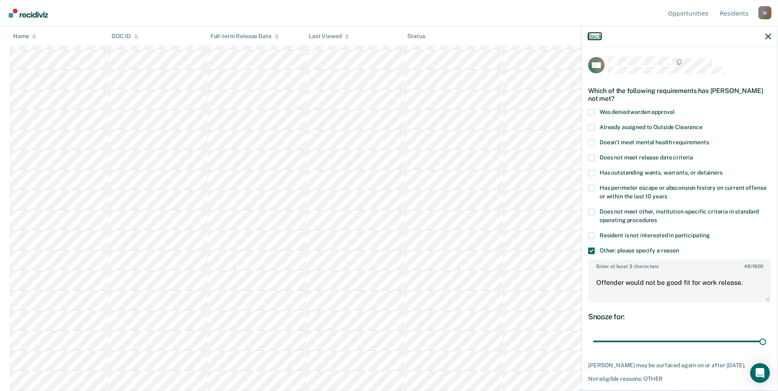
click at [595, 36] on button "Back" at bounding box center [594, 36] width 13 height 7
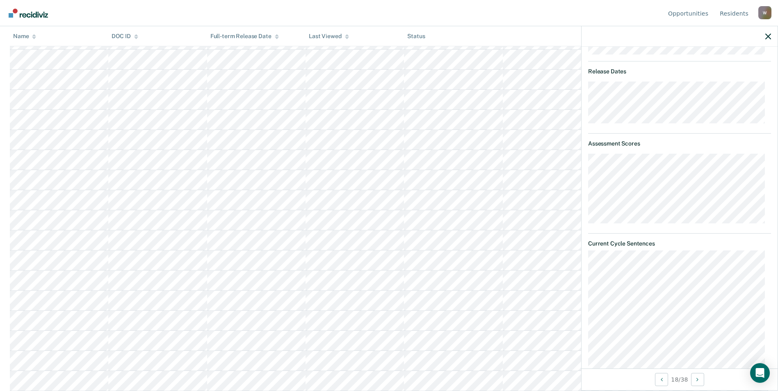
scroll to position [183, 0]
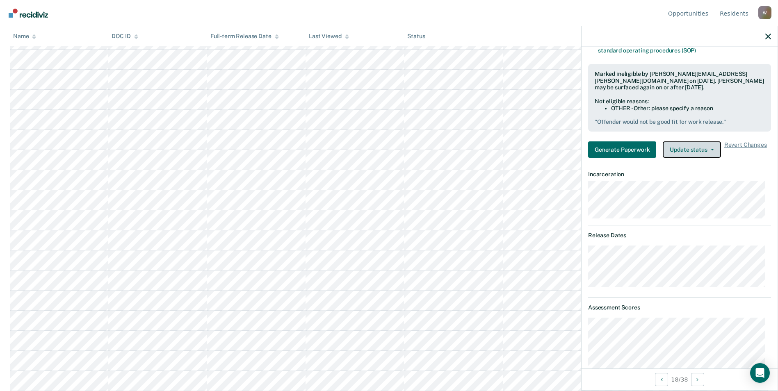
click at [705, 149] on button "Update status" at bounding box center [692, 150] width 58 height 16
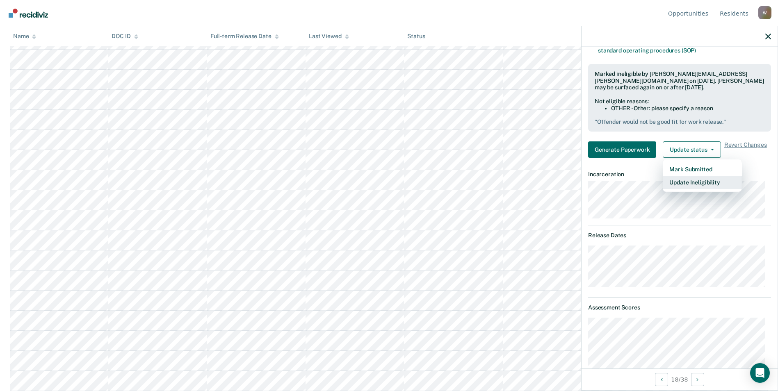
click at [698, 182] on button "Update Ineligibility" at bounding box center [702, 182] width 79 height 13
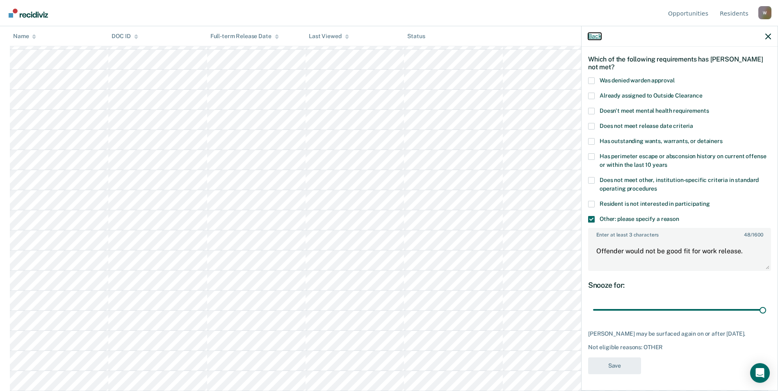
click at [595, 35] on button "Back" at bounding box center [594, 36] width 13 height 7
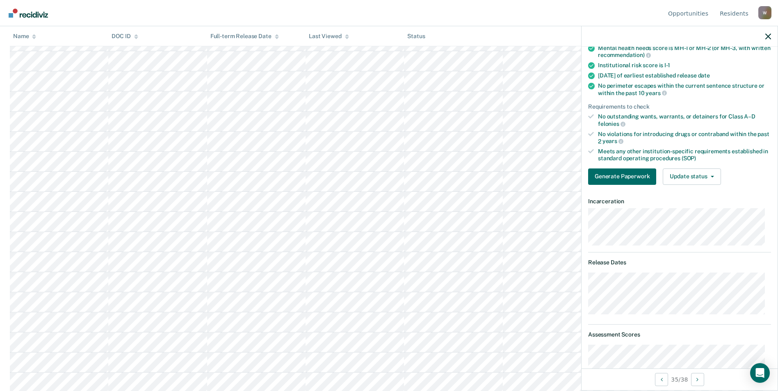
scroll to position [0, 0]
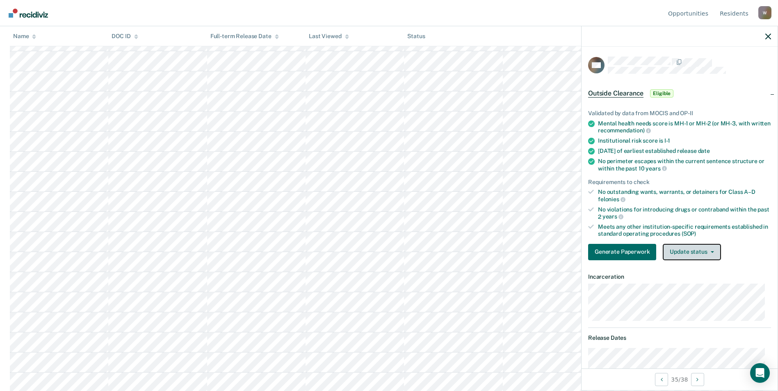
click at [700, 249] on button "Update status" at bounding box center [692, 252] width 58 height 16
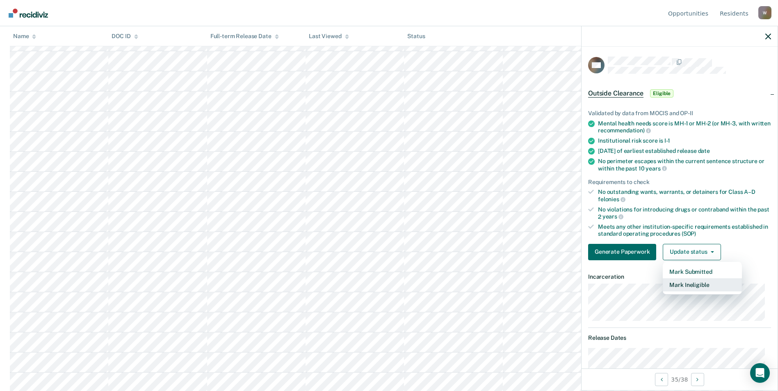
click at [696, 284] on button "Mark Ineligible" at bounding box center [702, 285] width 79 height 13
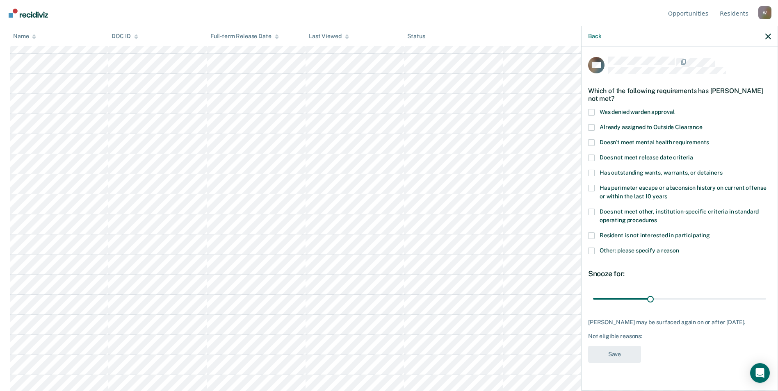
scroll to position [25, 0]
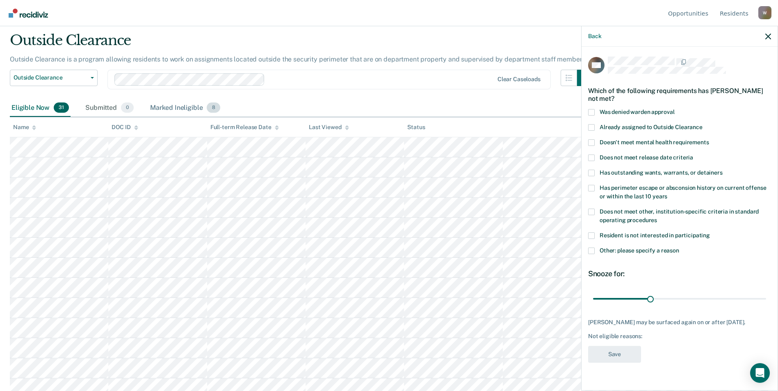
click at [173, 106] on div "Marked Ineligible 8" at bounding box center [185, 108] width 73 height 18
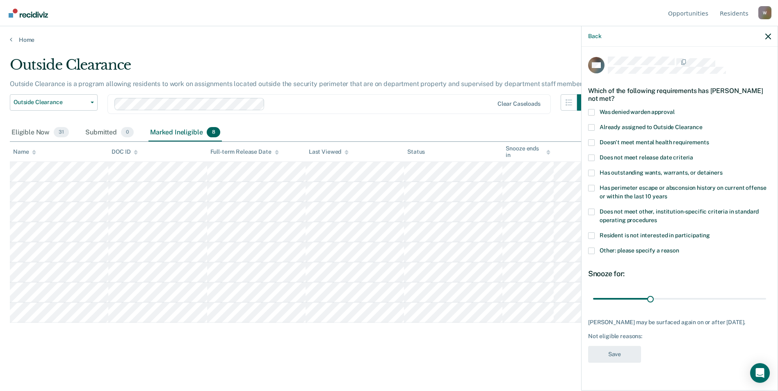
scroll to position [0, 0]
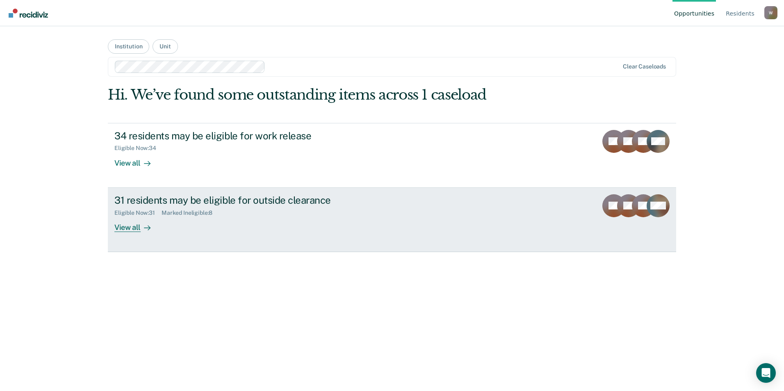
click at [136, 224] on div "View all" at bounding box center [137, 224] width 46 height 16
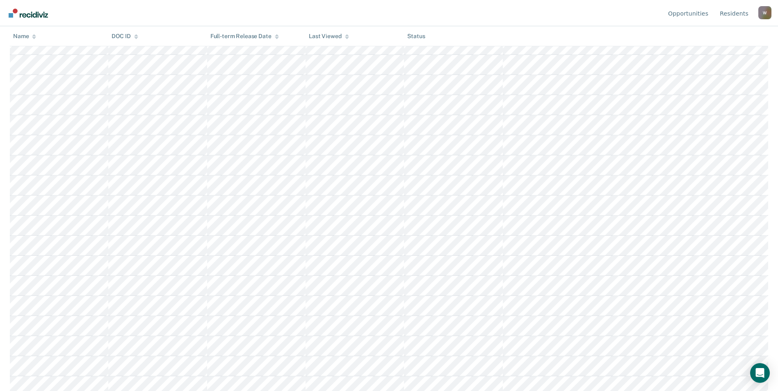
scroll to position [369, 0]
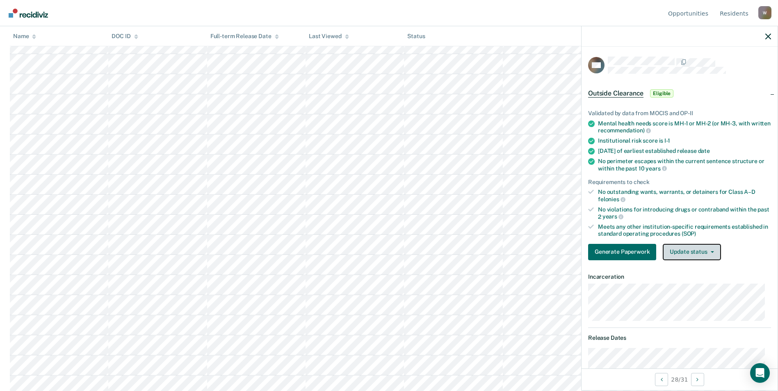
click at [686, 251] on button "Update status" at bounding box center [692, 252] width 58 height 16
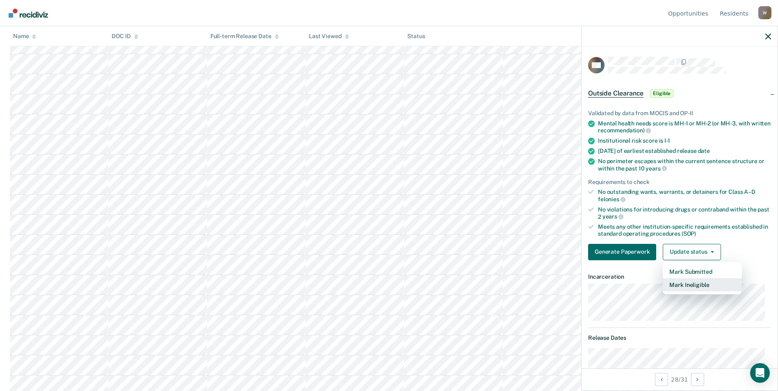
click at [691, 283] on button "Mark Ineligible" at bounding box center [702, 285] width 79 height 13
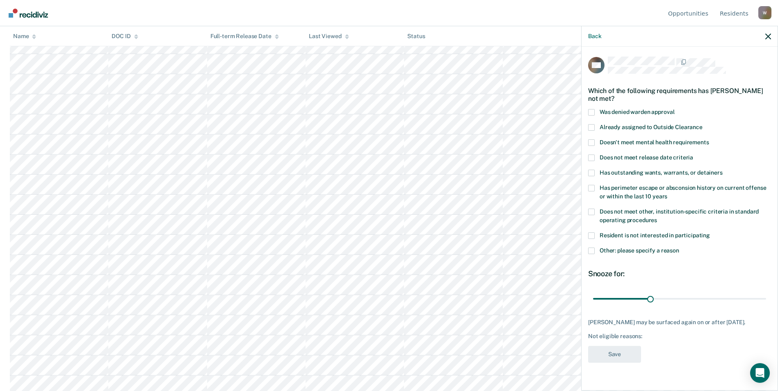
scroll to position [394, 0]
click at [592, 249] on span at bounding box center [591, 251] width 7 height 7
click at [679, 248] on input "Other: please specify a reason" at bounding box center [679, 248] width 0 height 0
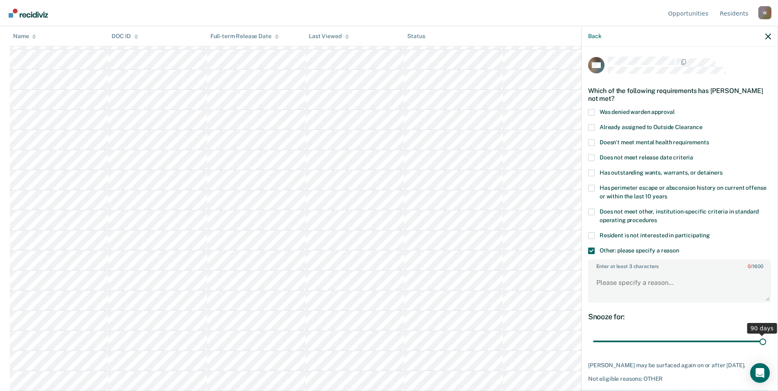
drag, startPoint x: 650, startPoint y: 341, endPoint x: 801, endPoint y: 315, distance: 153.1
type input "90"
click at [766, 335] on input "range" at bounding box center [679, 342] width 173 height 14
click at [640, 283] on textarea "Enter at least 3 characters 0 / 1600" at bounding box center [679, 287] width 181 height 30
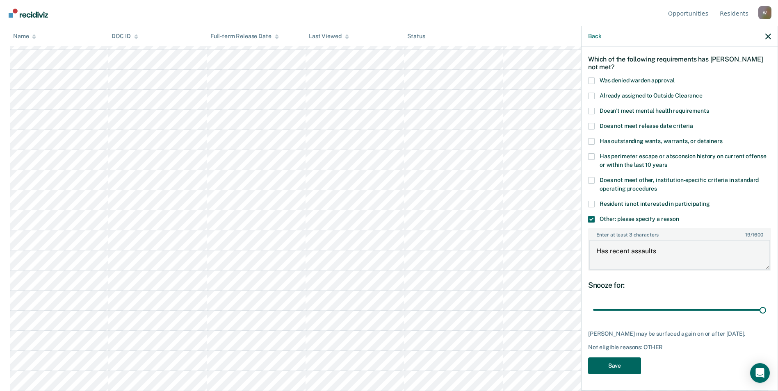
type textarea "Has recent assaults"
click at [617, 363] on button "Save" at bounding box center [614, 366] width 53 height 17
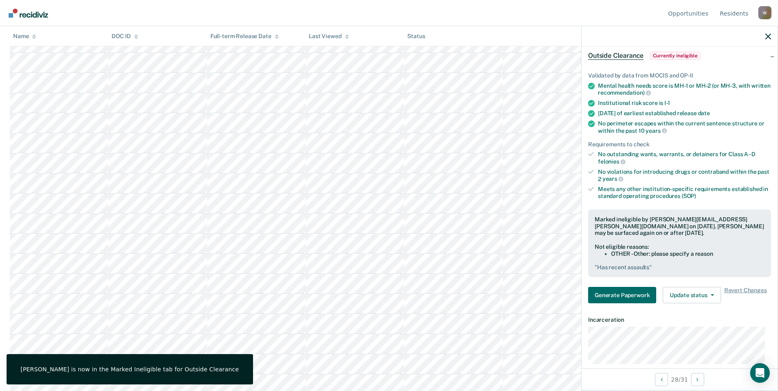
scroll to position [46, 0]
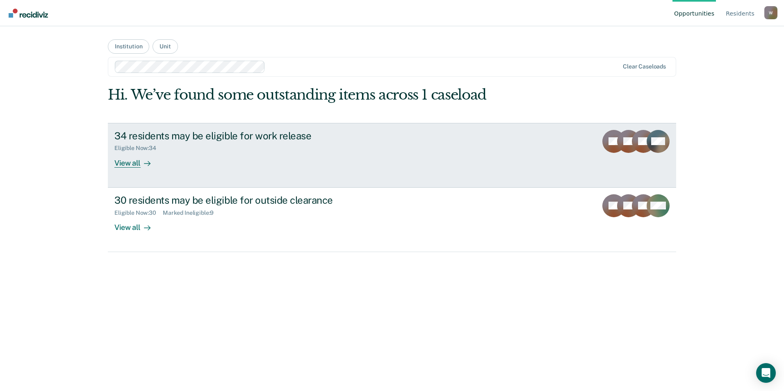
click at [125, 165] on div "View all" at bounding box center [137, 160] width 46 height 16
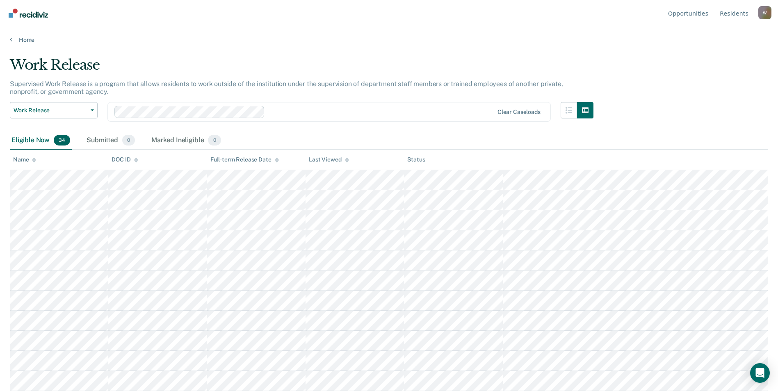
scroll to position [41, 0]
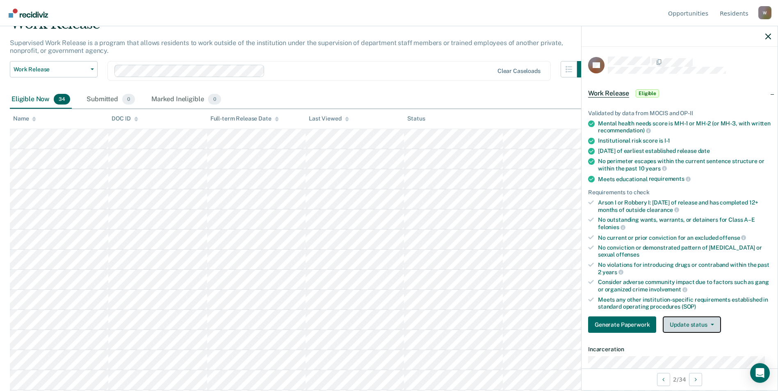
click at [692, 327] on button "Update status" at bounding box center [692, 325] width 58 height 16
click at [699, 360] on button "Mark Ineligible" at bounding box center [702, 357] width 79 height 13
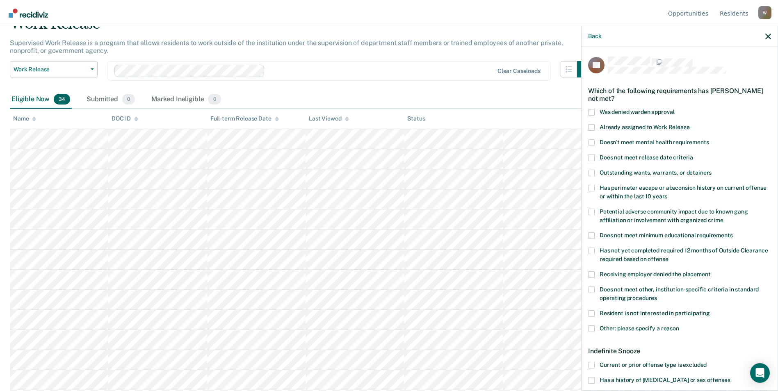
click at [592, 289] on span at bounding box center [591, 290] width 7 height 7
click at [657, 295] on input "Does not meet other, institution-specific criteria in standard operating proced…" at bounding box center [657, 295] width 0 height 0
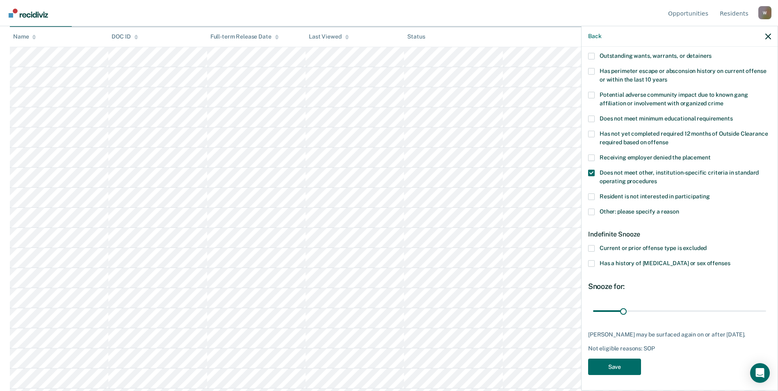
scroll to position [246, 0]
drag, startPoint x: 677, startPoint y: 310, endPoint x: 820, endPoint y: 310, distance: 143.2
type input "180"
click at [766, 310] on input "range" at bounding box center [679, 311] width 173 height 14
click at [611, 368] on button "Save" at bounding box center [614, 367] width 53 height 17
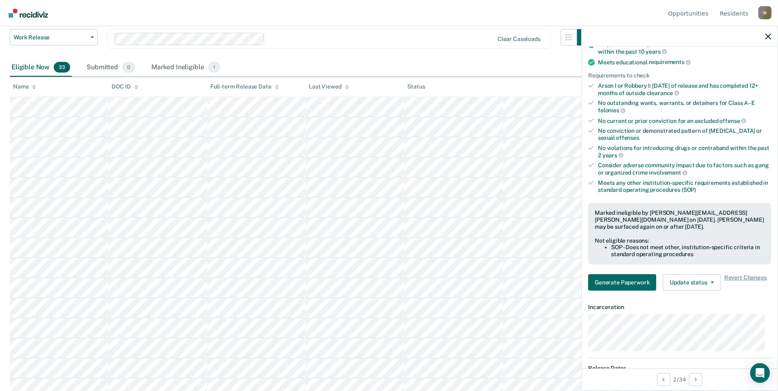
scroll to position [0, 0]
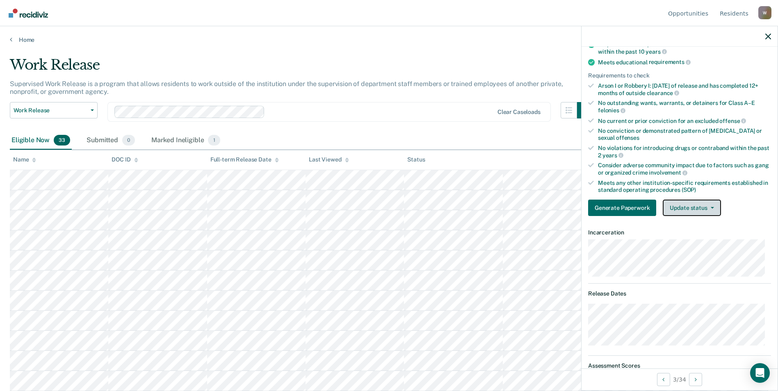
click at [704, 205] on button "Update status" at bounding box center [692, 208] width 58 height 16
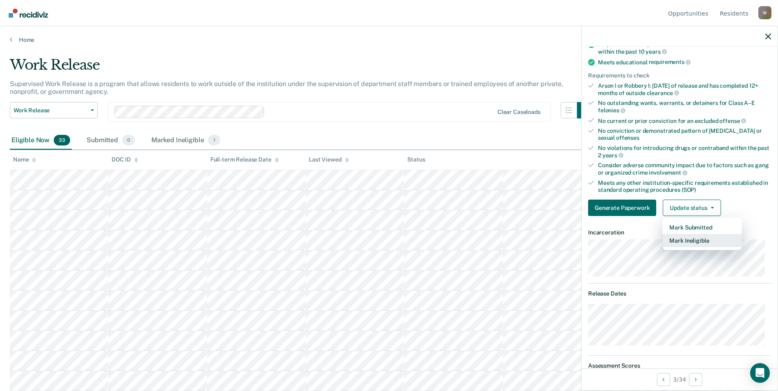
click at [699, 239] on button "Mark Ineligible" at bounding box center [702, 240] width 79 height 13
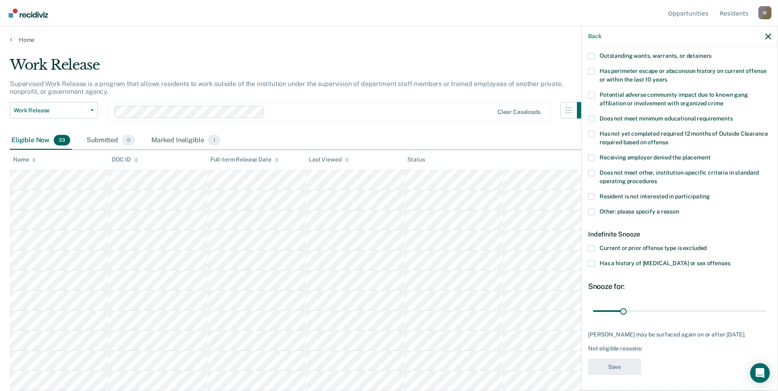
click at [593, 172] on span at bounding box center [591, 173] width 7 height 7
click at [657, 178] on input "Does not meet other, institution-specific criteria in standard operating proced…" at bounding box center [657, 178] width 0 height 0
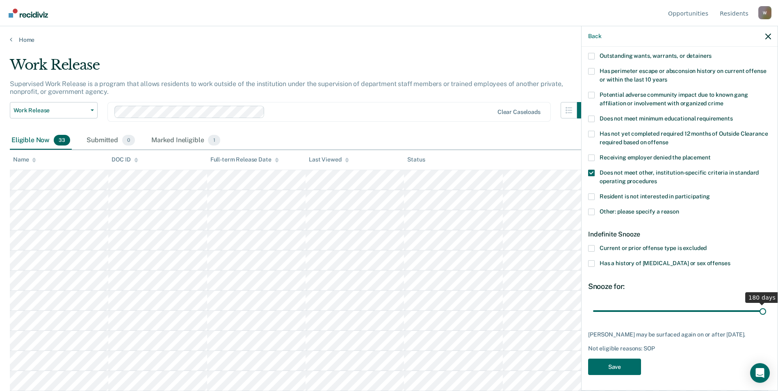
drag, startPoint x: 624, startPoint y: 311, endPoint x: 770, endPoint y: 310, distance: 146.9
type input "180"
click at [766, 310] on input "range" at bounding box center [679, 311] width 173 height 14
click at [608, 367] on button "Save" at bounding box center [614, 367] width 53 height 17
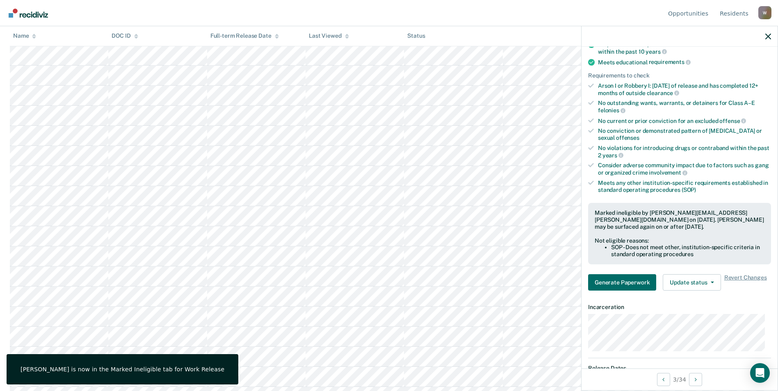
scroll to position [287, 0]
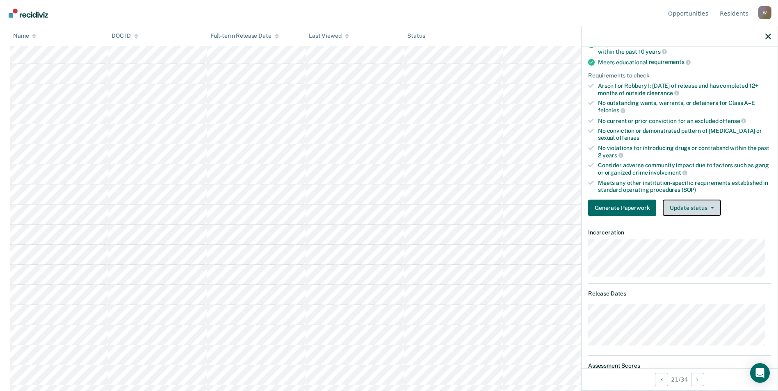
click at [700, 210] on button "Update status" at bounding box center [692, 208] width 58 height 16
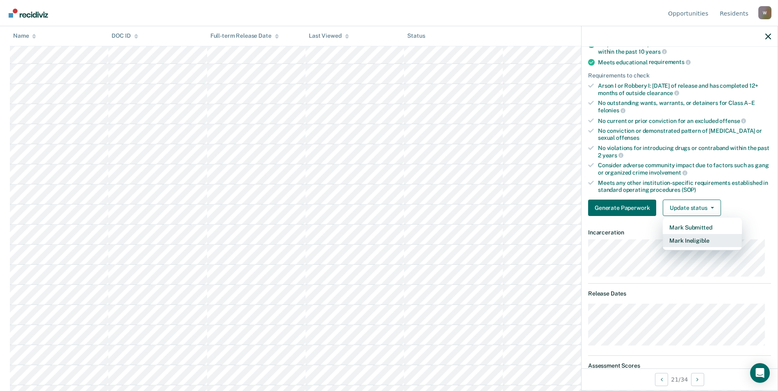
click at [690, 242] on button "Mark Ineligible" at bounding box center [702, 240] width 79 height 13
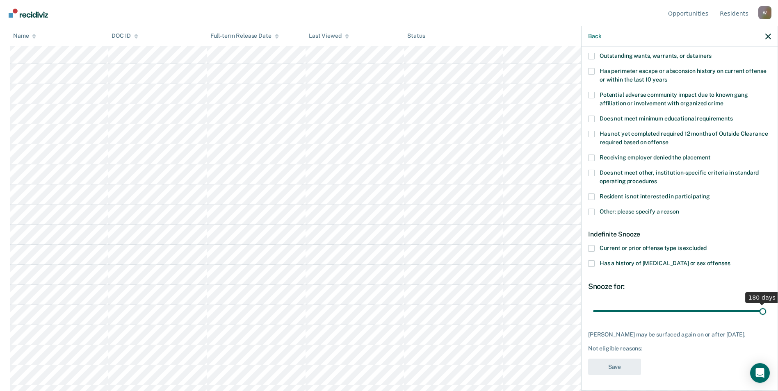
drag, startPoint x: 624, startPoint y: 310, endPoint x: 798, endPoint y: 309, distance: 174.8
type input "180"
click at [766, 309] on input "range" at bounding box center [679, 311] width 173 height 14
click at [592, 172] on span at bounding box center [591, 173] width 7 height 7
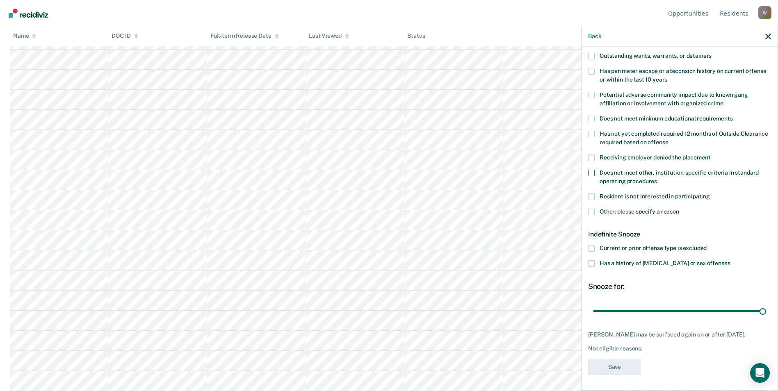
click at [657, 178] on input "Does not meet other, institution-specific criteria in standard operating proced…" at bounding box center [657, 178] width 0 height 0
drag, startPoint x: 618, startPoint y: 364, endPoint x: 623, endPoint y: 359, distance: 6.7
click at [619, 364] on button "Save" at bounding box center [614, 367] width 53 height 17
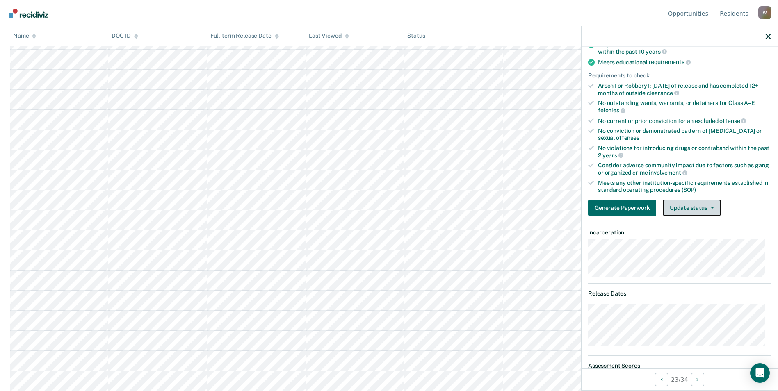
click at [693, 204] on button "Update status" at bounding box center [692, 208] width 58 height 16
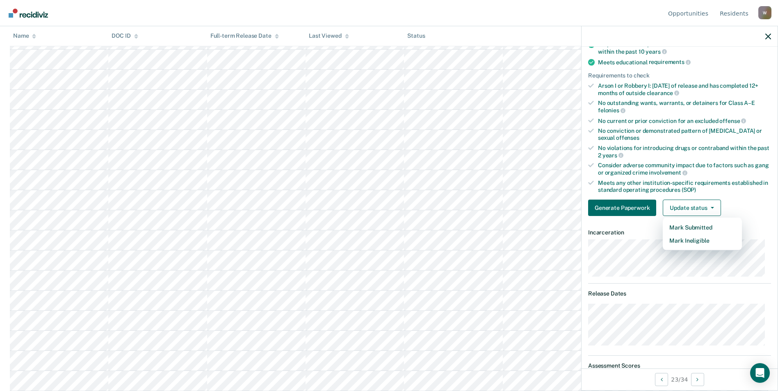
click at [751, 200] on div "Generate Paperwork Update status Mark Submitted Mark Ineligible" at bounding box center [679, 208] width 183 height 16
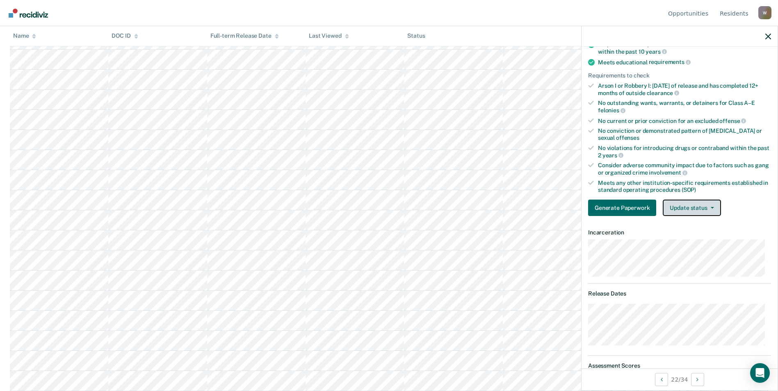
click at [702, 206] on button "Update status" at bounding box center [692, 208] width 58 height 16
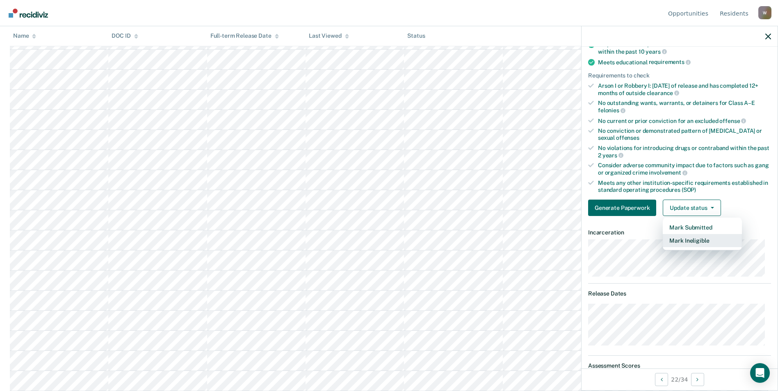
click at [690, 241] on button "Mark Ineligible" at bounding box center [702, 240] width 79 height 13
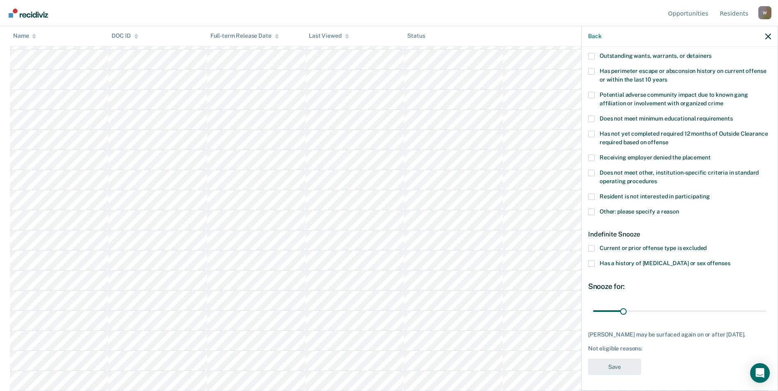
drag, startPoint x: 592, startPoint y: 171, endPoint x: 614, endPoint y: 237, distance: 69.3
click at [592, 172] on span at bounding box center [591, 173] width 7 height 7
click at [657, 178] on input "Does not meet other, institution-specific criteria in standard operating proced…" at bounding box center [657, 178] width 0 height 0
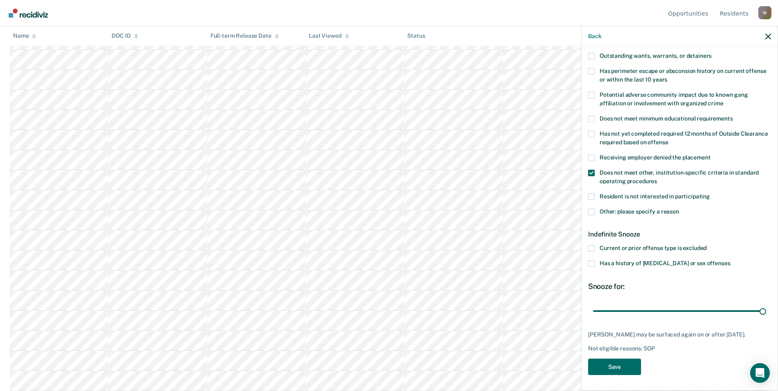
drag, startPoint x: 622, startPoint y: 310, endPoint x: 770, endPoint y: 313, distance: 148.5
type input "180"
click at [766, 309] on input "range" at bounding box center [679, 311] width 173 height 14
click at [614, 367] on button "Save" at bounding box center [614, 367] width 53 height 17
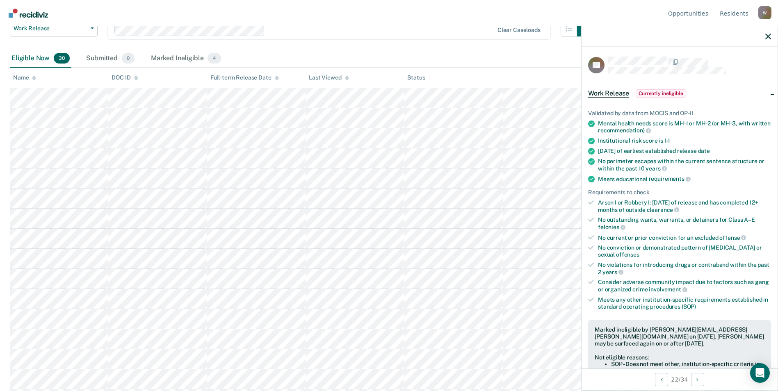
scroll to position [205, 0]
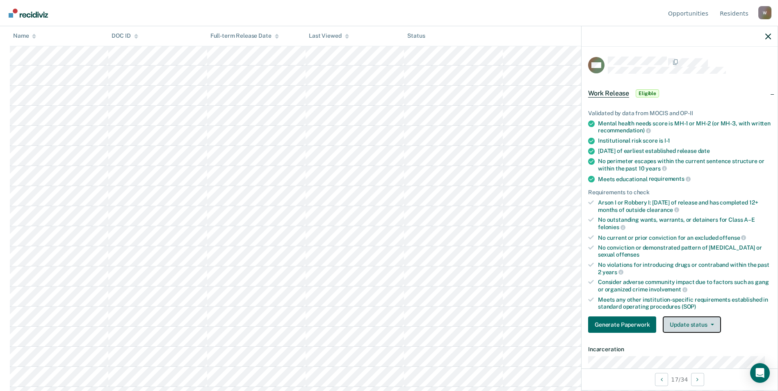
click at [713, 327] on button "Update status" at bounding box center [692, 325] width 58 height 16
click at [679, 356] on button "Mark Ineligible" at bounding box center [702, 357] width 79 height 13
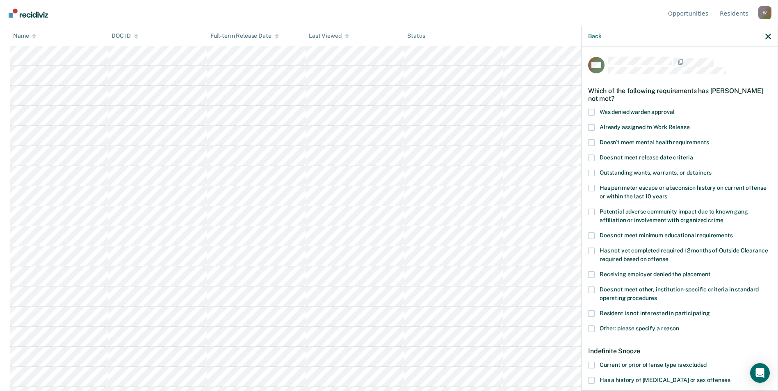
click at [592, 249] on span at bounding box center [591, 251] width 7 height 7
click at [669, 256] on input "Has not yet completed required 12 months of Outside Clearance required based on…" at bounding box center [669, 256] width 0 height 0
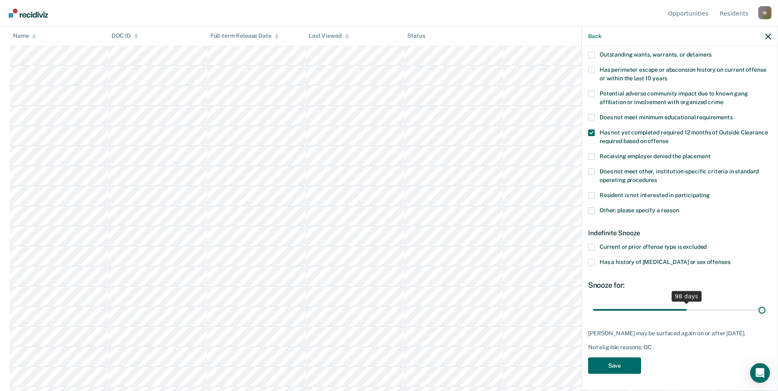
scroll to position [124, 0]
drag, startPoint x: 623, startPoint y: 303, endPoint x: 756, endPoint y: 304, distance: 133.3
click at [756, 304] on input "range" at bounding box center [679, 310] width 173 height 14
drag, startPoint x: 755, startPoint y: 303, endPoint x: 766, endPoint y: 304, distance: 11.6
type input "180"
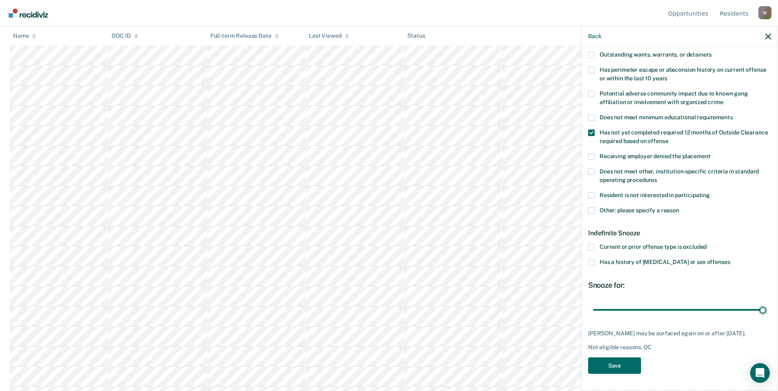
click at [766, 303] on input "range" at bounding box center [679, 310] width 173 height 14
click at [589, 130] on span at bounding box center [591, 133] width 7 height 7
click at [669, 138] on input "Has not yet completed required 12 months of Outside Clearance required based on…" at bounding box center [669, 138] width 0 height 0
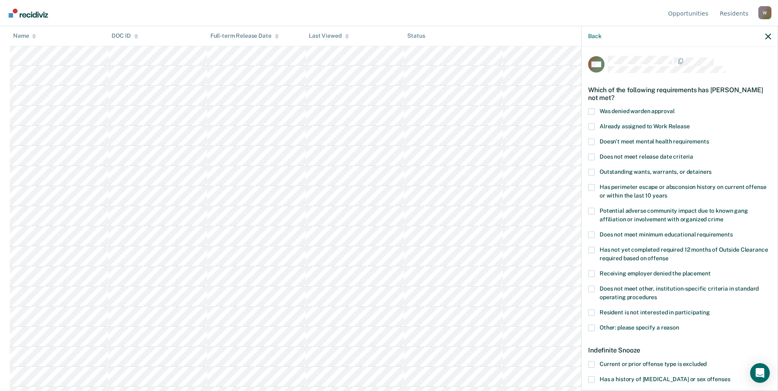
click at [591, 112] on span at bounding box center [591, 111] width 7 height 7
click at [674, 108] on input "Was denied warden approval" at bounding box center [674, 108] width 0 height 0
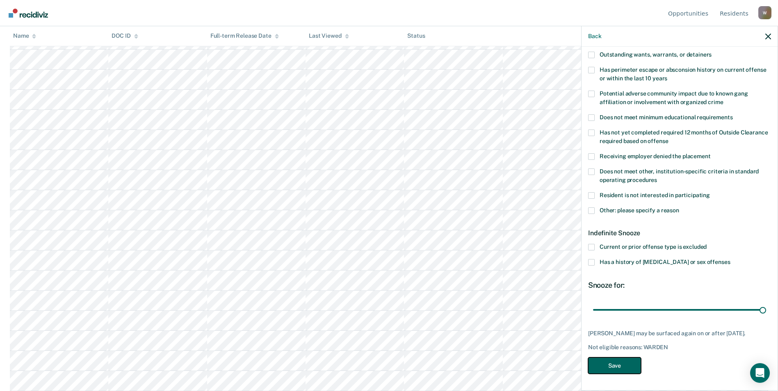
click at [615, 366] on button "Save" at bounding box center [614, 366] width 53 height 17
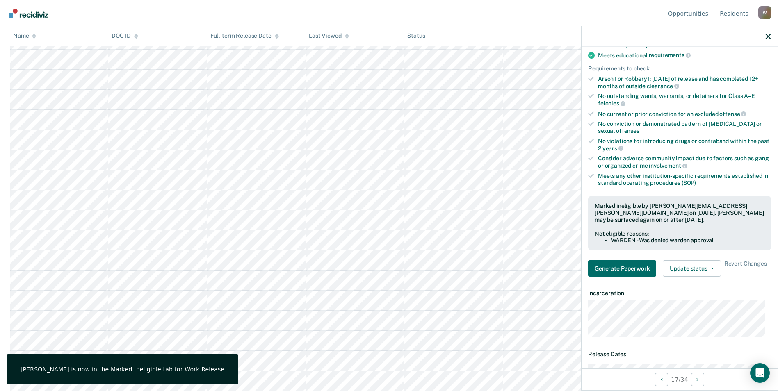
scroll to position [280, 0]
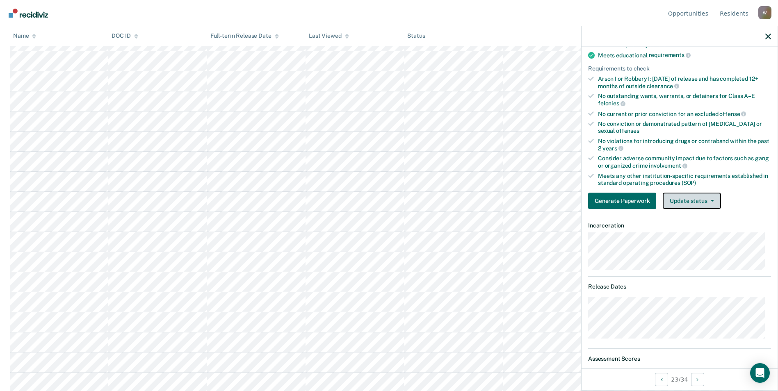
click at [707, 203] on button "Update status" at bounding box center [692, 201] width 58 height 16
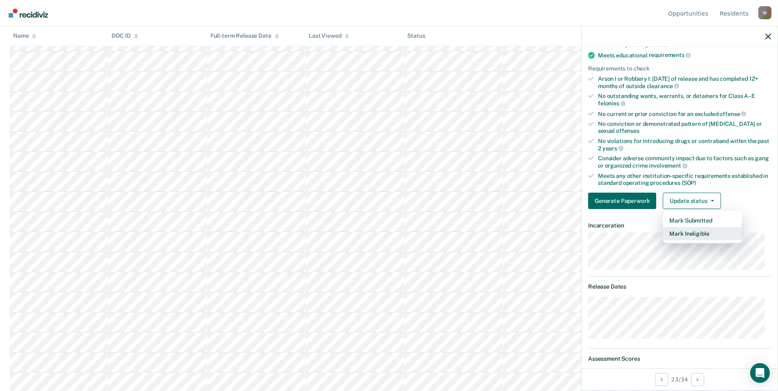
click at [685, 233] on button "Mark Ineligible" at bounding box center [702, 233] width 79 height 13
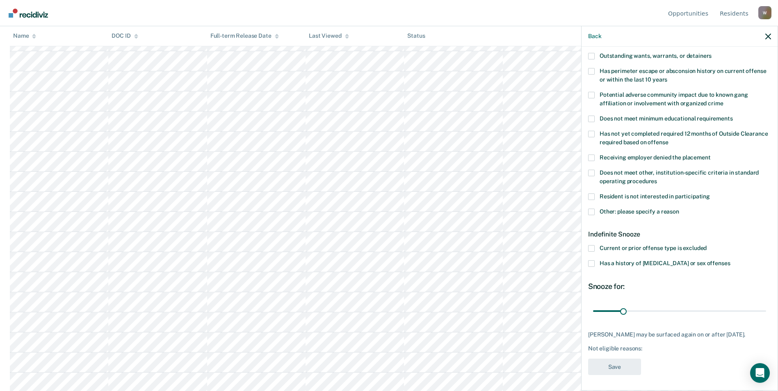
scroll to position [0, 0]
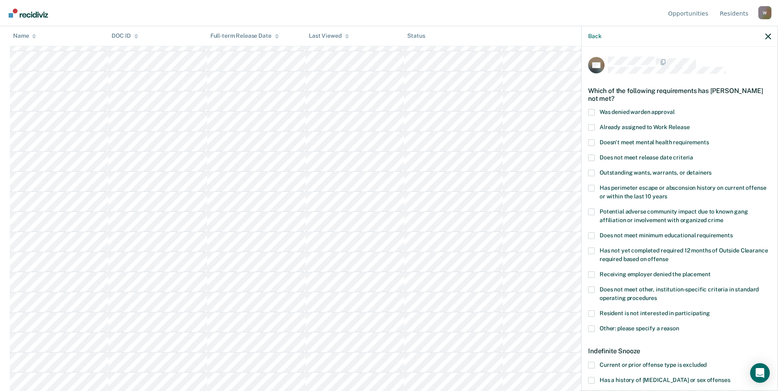
click at [593, 112] on span at bounding box center [591, 112] width 7 height 7
click at [674, 109] on input "Was denied warden approval" at bounding box center [674, 109] width 0 height 0
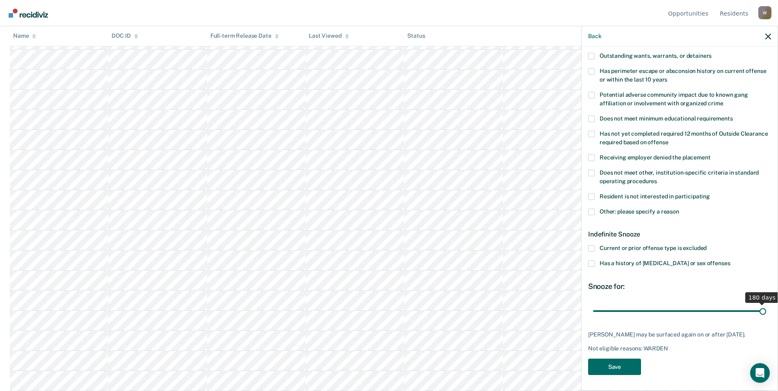
drag, startPoint x: 622, startPoint y: 311, endPoint x: 760, endPoint y: 304, distance: 138.5
type input "180"
click at [760, 304] on input "range" at bounding box center [679, 311] width 173 height 14
click at [626, 369] on button "Save" at bounding box center [614, 367] width 53 height 17
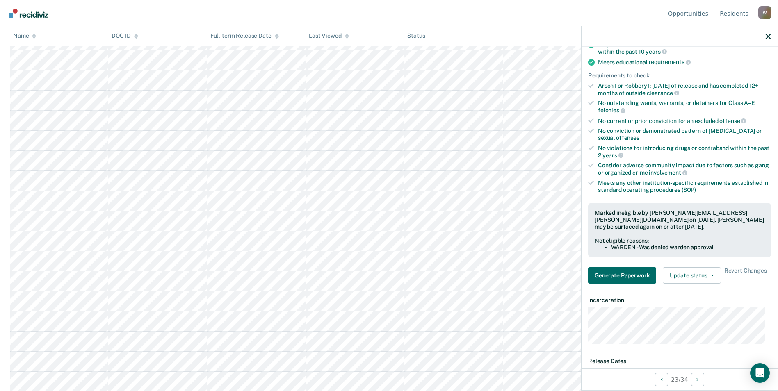
scroll to position [342, 0]
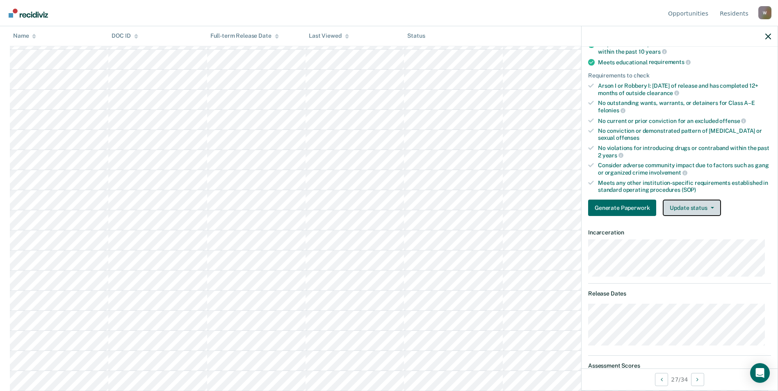
click at [708, 208] on span "button" at bounding box center [711, 208] width 7 height 2
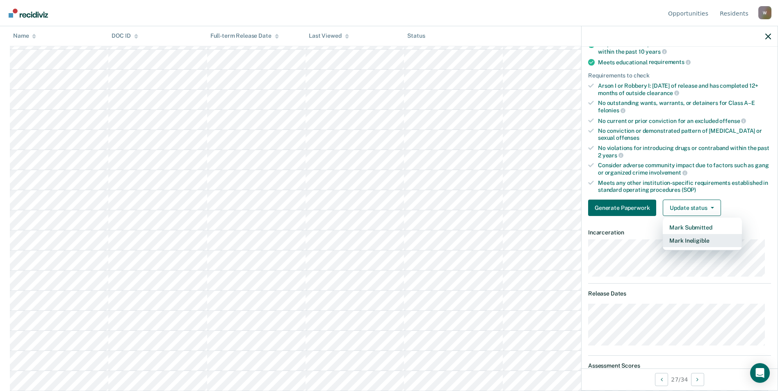
click at [689, 243] on button "Mark Ineligible" at bounding box center [702, 240] width 79 height 13
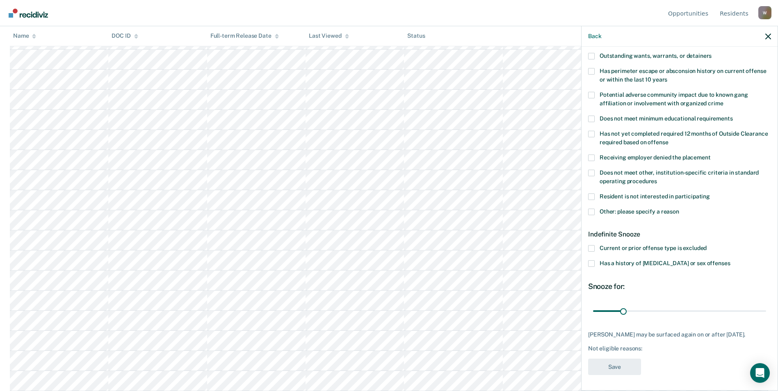
scroll to position [0, 0]
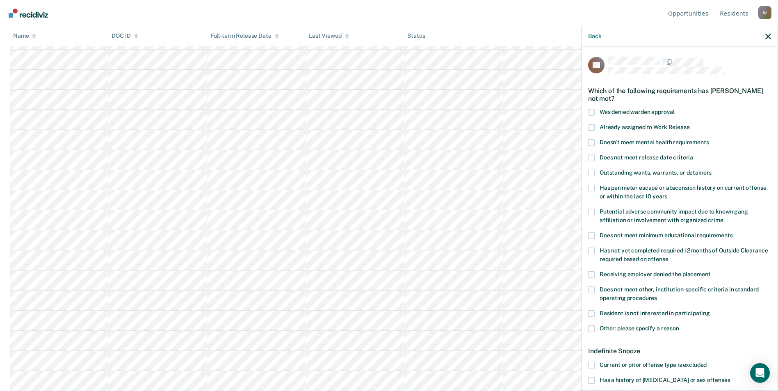
click at [592, 126] on span at bounding box center [591, 127] width 7 height 7
click at [690, 124] on input "Already assigned to Work Release" at bounding box center [690, 124] width 0 height 0
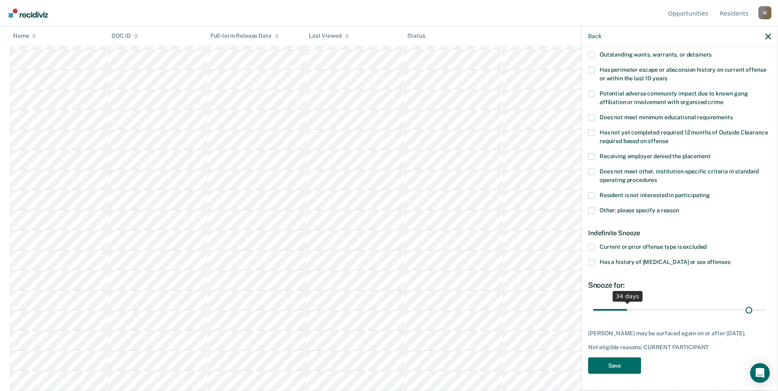
scroll to position [117, 0]
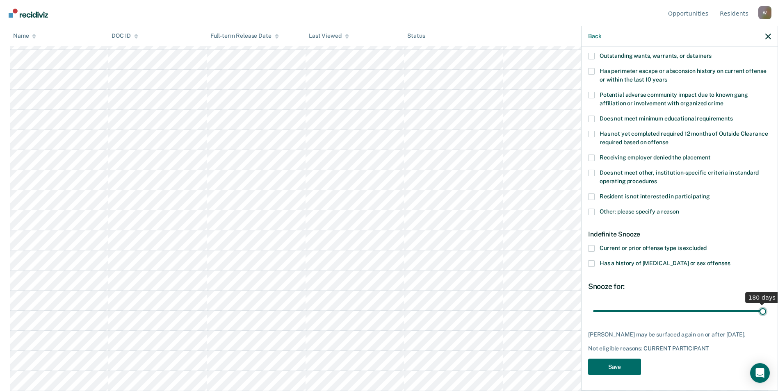
drag, startPoint x: 626, startPoint y: 303, endPoint x: 778, endPoint y: 304, distance: 152.2
type input "180"
click at [766, 304] on input "range" at bounding box center [679, 311] width 173 height 14
click at [621, 364] on button "Save" at bounding box center [614, 367] width 53 height 17
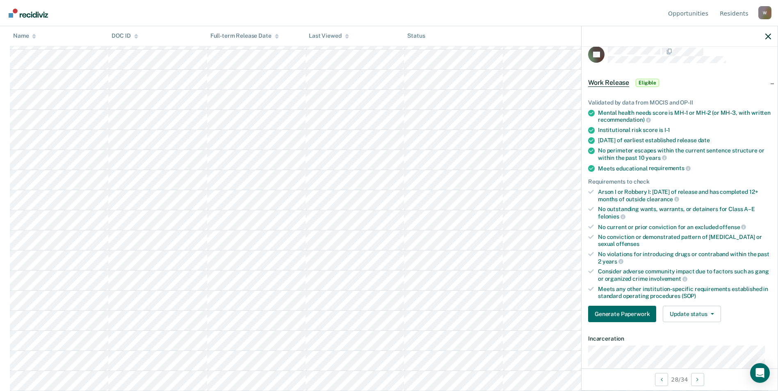
scroll to position [0, 0]
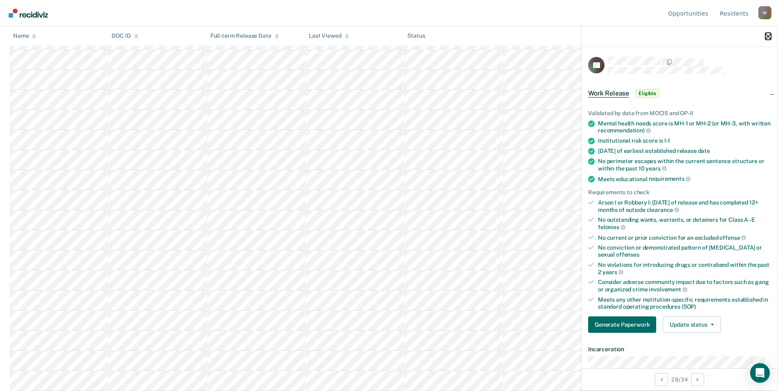
click at [769, 35] on icon "button" at bounding box center [769, 37] width 6 height 6
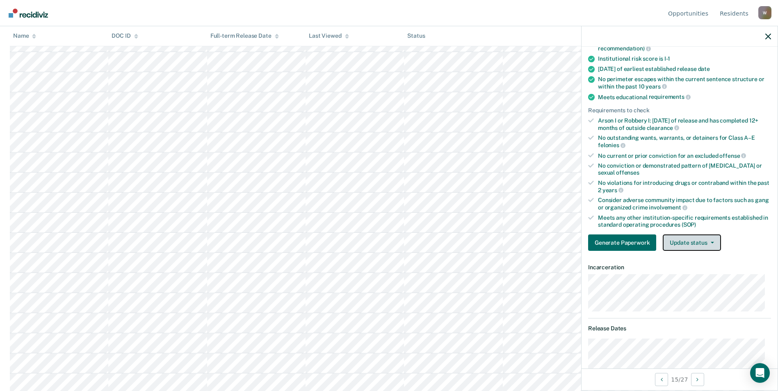
click at [706, 246] on button "Update status" at bounding box center [692, 243] width 58 height 16
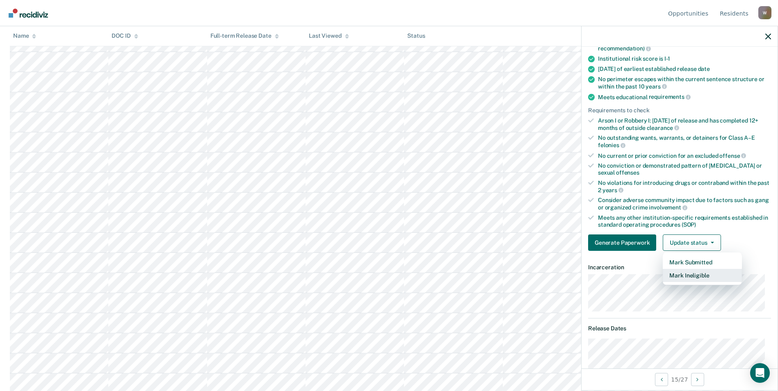
click at [693, 274] on button "Mark Ineligible" at bounding box center [702, 275] width 79 height 13
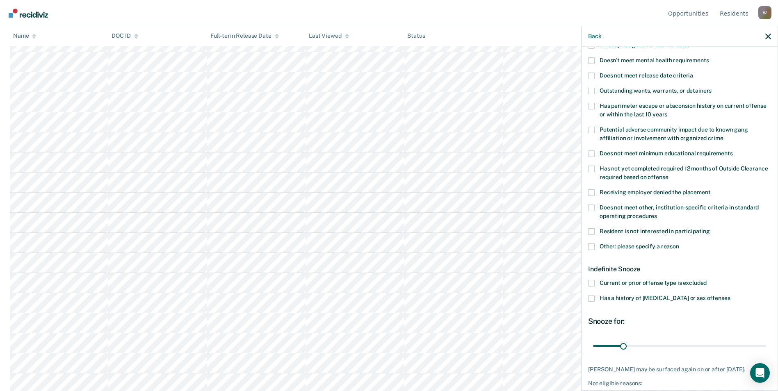
click at [595, 247] on label "Other: please specify a reason" at bounding box center [679, 248] width 183 height 9
click at [679, 244] on input "Other: please specify a reason" at bounding box center [679, 244] width 0 height 0
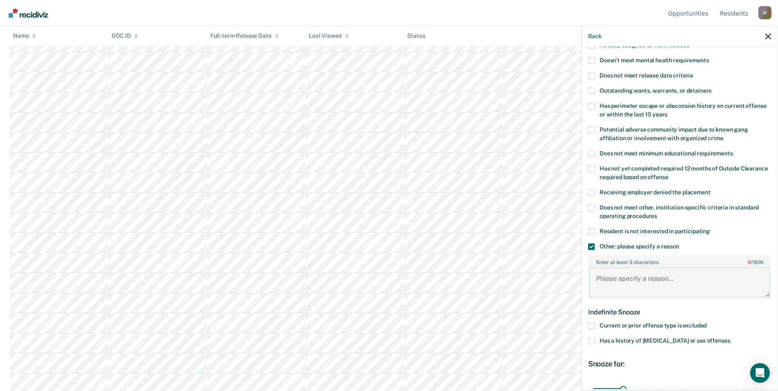
click at [618, 279] on textarea "Enter at least 3 characters 0 / 1600" at bounding box center [679, 282] width 181 height 30
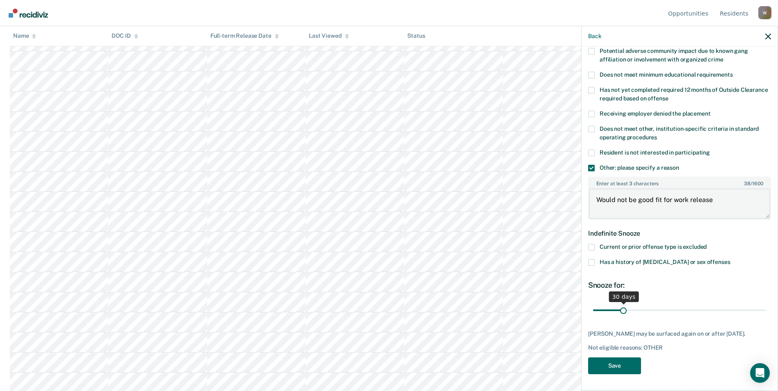
type textarea "Would not be good fit for work release"
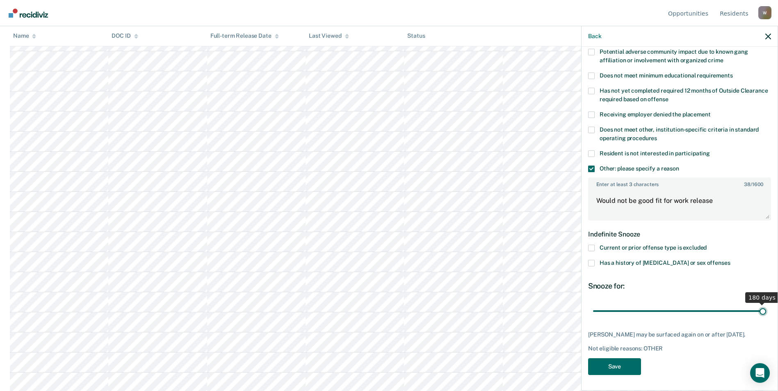
drag, startPoint x: 621, startPoint y: 302, endPoint x: 777, endPoint y: 299, distance: 156.3
type input "180"
click at [766, 304] on input "range" at bounding box center [679, 311] width 173 height 14
click at [613, 368] on button "Save" at bounding box center [614, 367] width 53 height 17
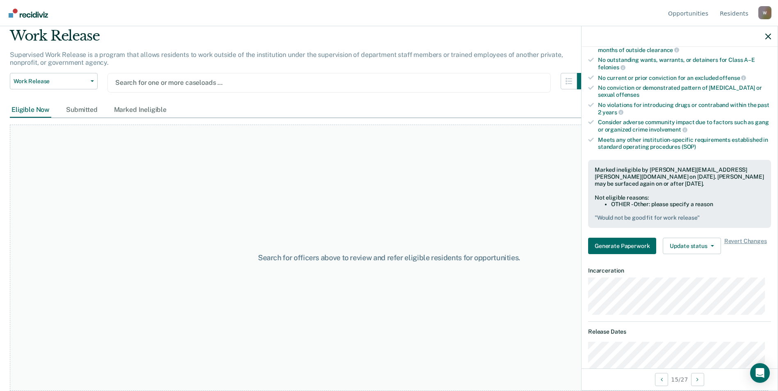
scroll to position [29, 0]
click at [93, 78] on button "Work Release" at bounding box center [54, 81] width 88 height 16
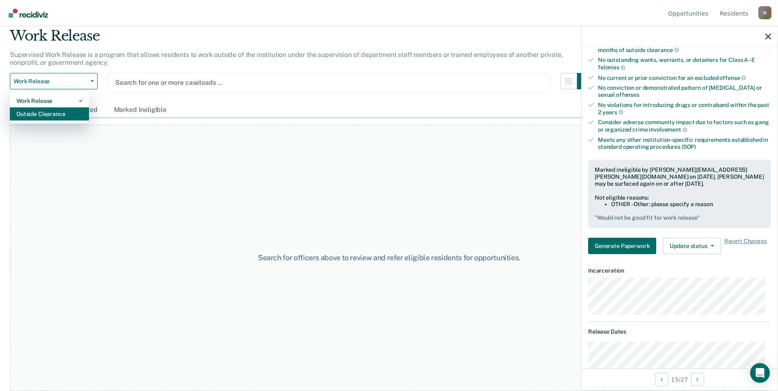
click at [61, 114] on div "Outside Clearance" at bounding box center [49, 113] width 66 height 13
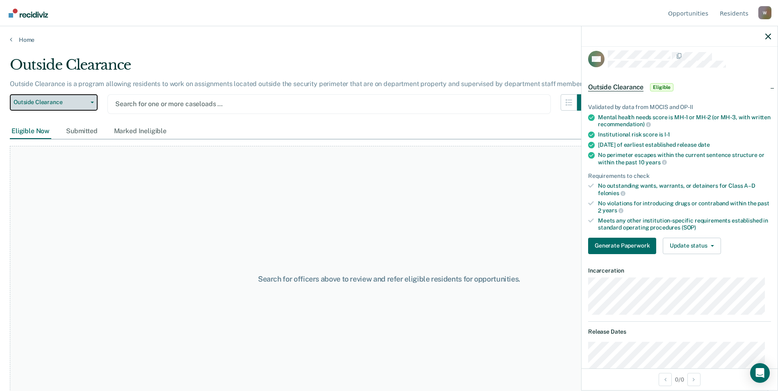
scroll to position [87, 0]
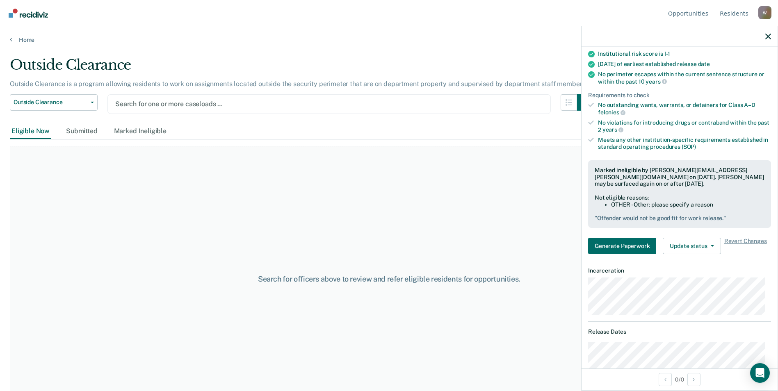
click at [163, 105] on div at bounding box center [329, 103] width 428 height 9
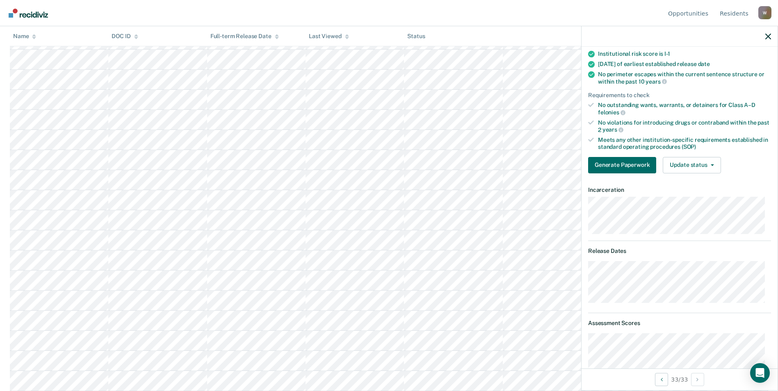
scroll to position [6, 0]
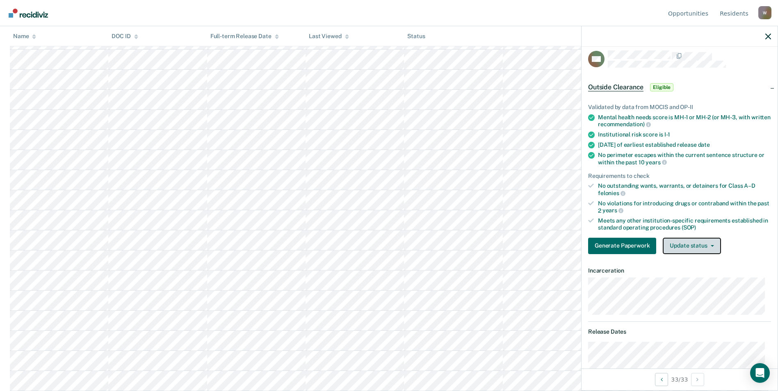
click at [700, 246] on button "Update status" at bounding box center [692, 246] width 58 height 16
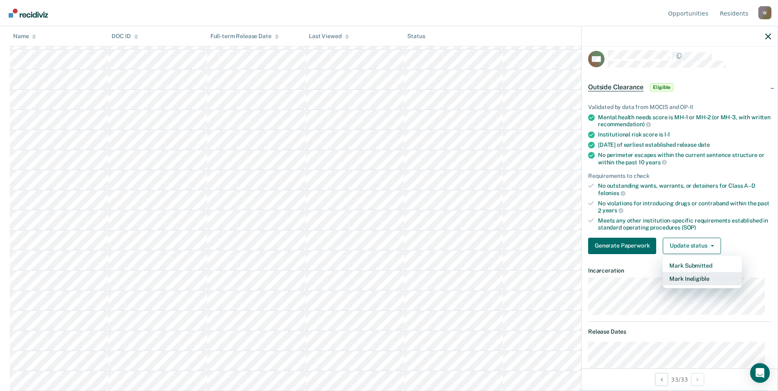
click at [698, 276] on button "Mark Ineligible" at bounding box center [702, 278] width 79 height 13
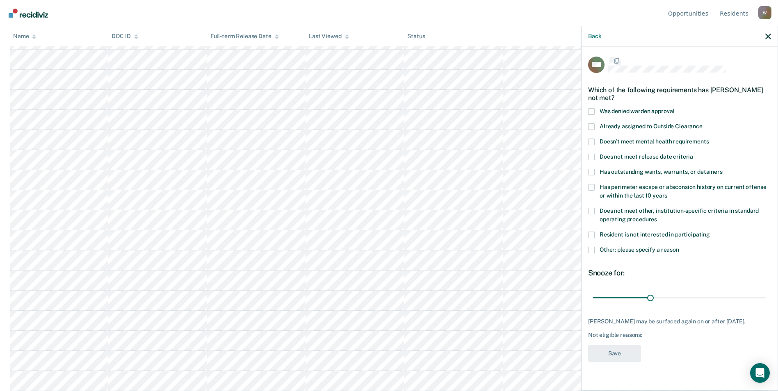
scroll to position [0, 0]
click at [592, 210] on span at bounding box center [591, 212] width 7 height 7
click at [657, 217] on input "Does not meet other, institution-specific criteria in standard operating proced…" at bounding box center [657, 217] width 0 height 0
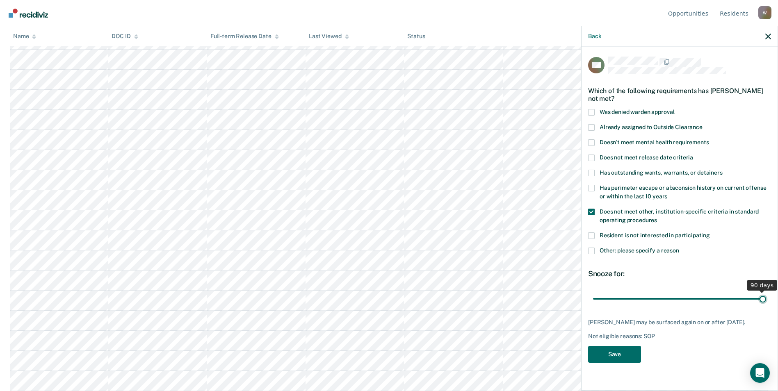
drag, startPoint x: 651, startPoint y: 297, endPoint x: 757, endPoint y: 317, distance: 107.3
type input "90"
click at [766, 296] on input "range" at bounding box center [679, 299] width 173 height 14
drag, startPoint x: 610, startPoint y: 351, endPoint x: 616, endPoint y: 350, distance: 6.3
click at [611, 351] on button "Save" at bounding box center [614, 354] width 53 height 17
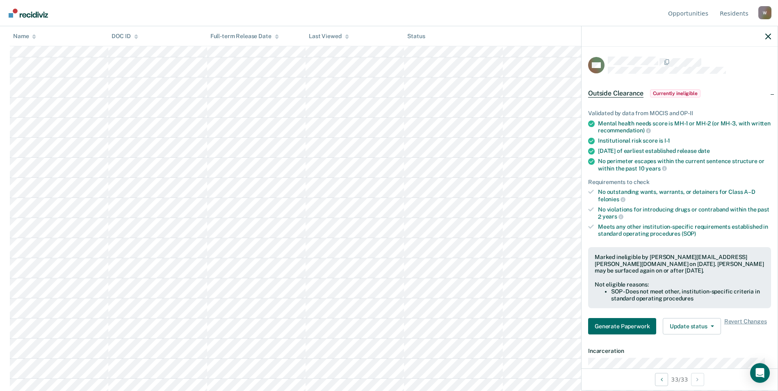
scroll to position [328, 0]
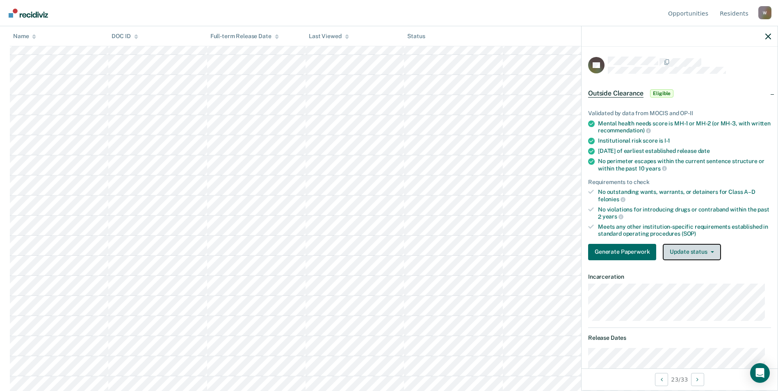
click at [705, 257] on button "Update status" at bounding box center [692, 252] width 58 height 16
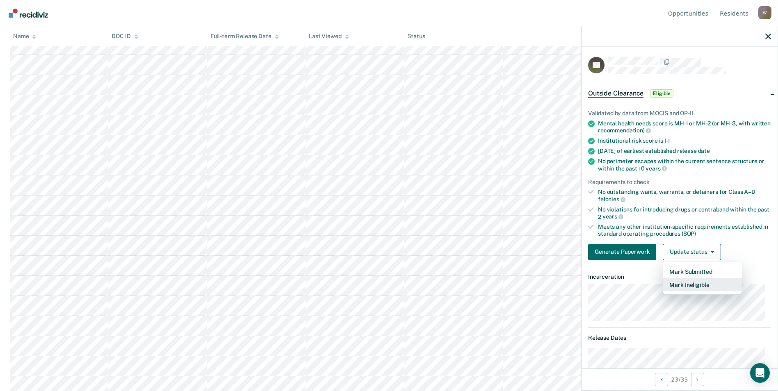
click at [701, 283] on button "Mark Ineligible" at bounding box center [702, 285] width 79 height 13
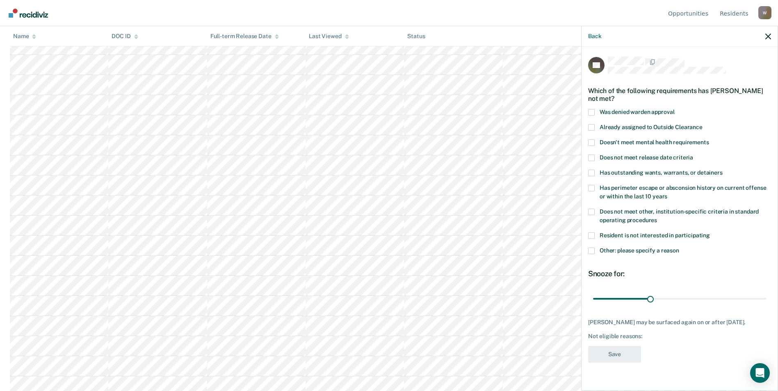
click at [592, 126] on span at bounding box center [591, 127] width 7 height 7
click at [703, 124] on input "Already assigned to Outside Clearance" at bounding box center [703, 124] width 0 height 0
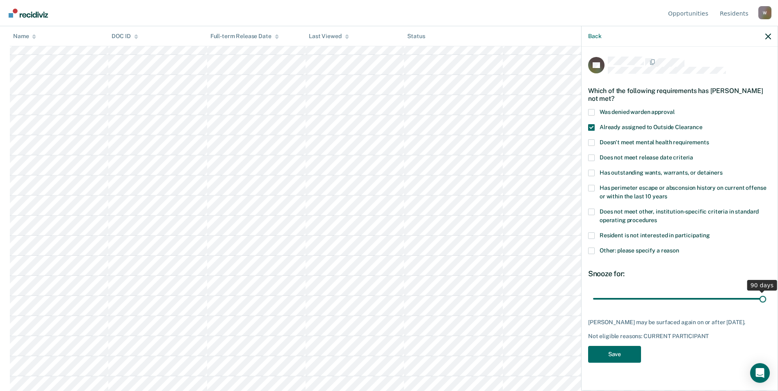
drag, startPoint x: 652, startPoint y: 299, endPoint x: 801, endPoint y: 299, distance: 149.3
type input "90"
click at [766, 299] on input "range" at bounding box center [679, 299] width 173 height 14
click at [608, 351] on button "Save" at bounding box center [614, 354] width 53 height 17
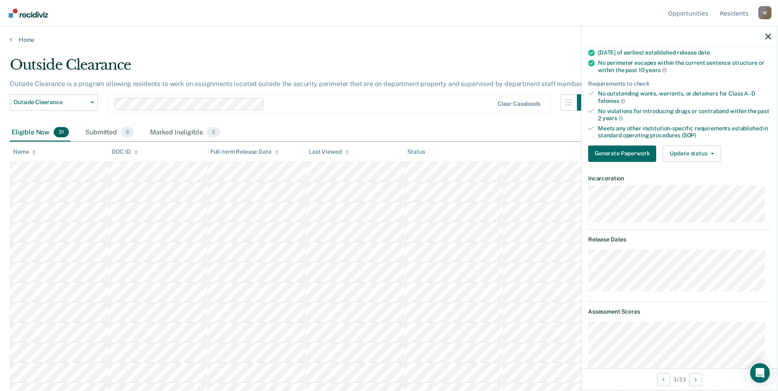
scroll to position [57, 0]
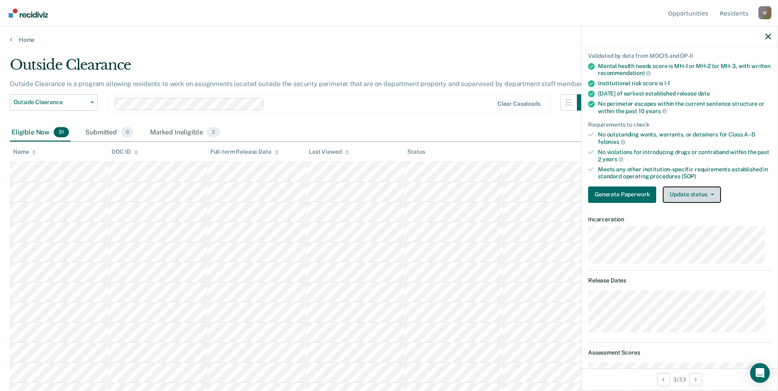
click at [701, 194] on button "Update status" at bounding box center [692, 195] width 58 height 16
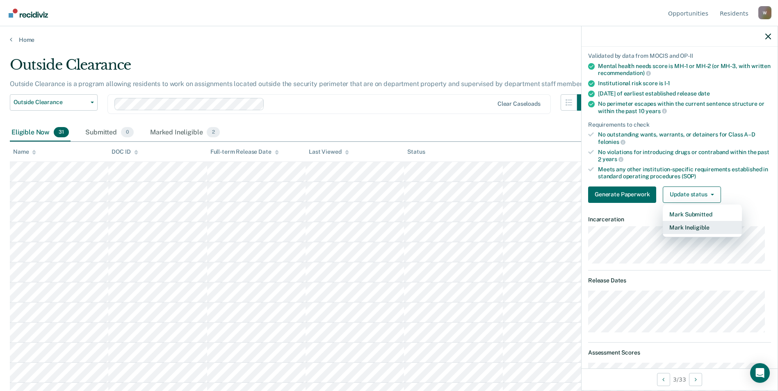
click at [698, 226] on button "Mark Ineligible" at bounding box center [702, 227] width 79 height 13
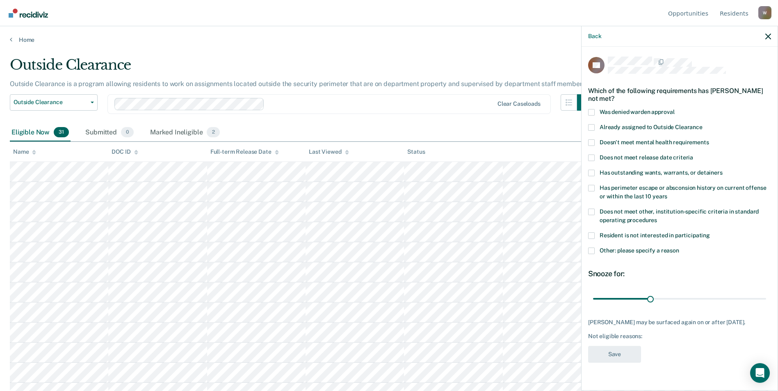
drag, startPoint x: 591, startPoint y: 251, endPoint x: 601, endPoint y: 253, distance: 10.4
click at [591, 251] on span at bounding box center [591, 251] width 7 height 7
click at [679, 248] on input "Other: please specify a reason" at bounding box center [679, 248] width 0 height 0
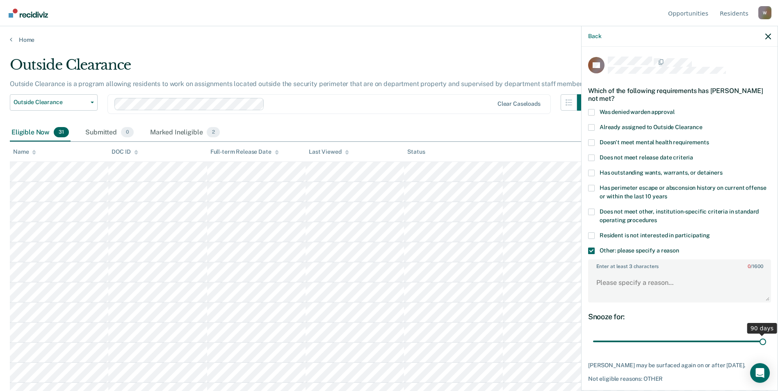
drag, startPoint x: 650, startPoint y: 339, endPoint x: 645, endPoint y: 299, distance: 40.9
type input "90"
click at [766, 345] on input "range" at bounding box center [679, 342] width 173 height 14
click at [618, 284] on textarea "Enter at least 3 characters 0 / 1600" at bounding box center [679, 287] width 181 height 30
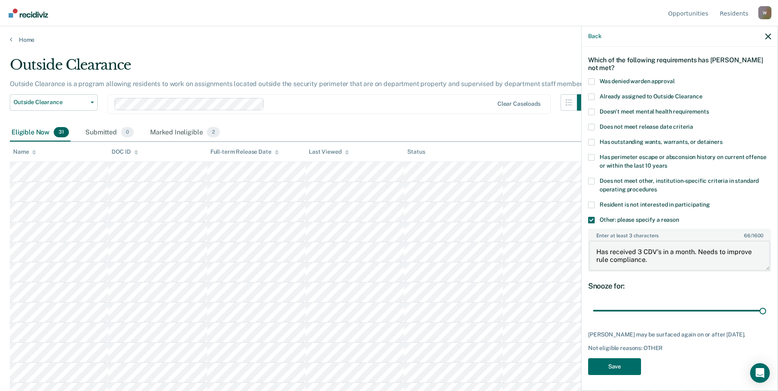
scroll to position [82, 0]
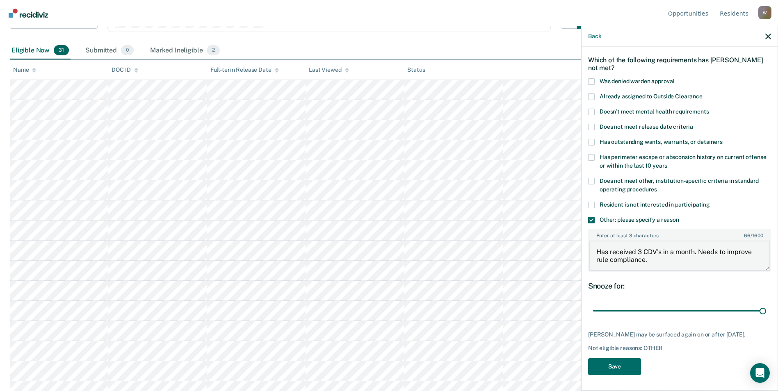
drag, startPoint x: 635, startPoint y: 259, endPoint x: 594, endPoint y: 252, distance: 42.0
click at [594, 252] on textarea "Has received 3 CDV's in a month. Needs to improve rule compliance." at bounding box center [679, 256] width 181 height 30
type textarea "Has received 3 CDV's in a month. Needs to improve rule compliance."
click at [610, 361] on button "Save" at bounding box center [614, 367] width 53 height 17
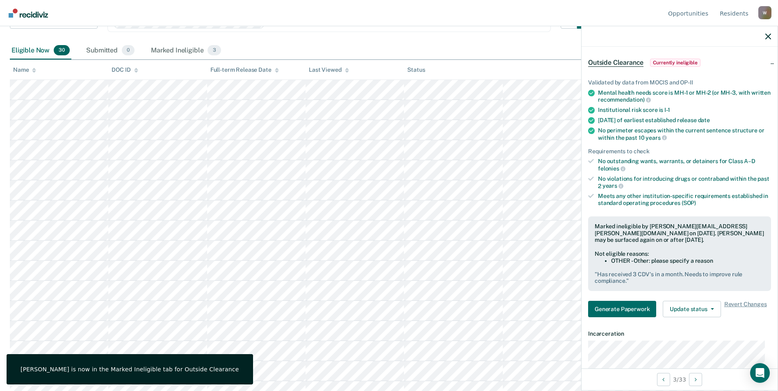
scroll to position [0, 0]
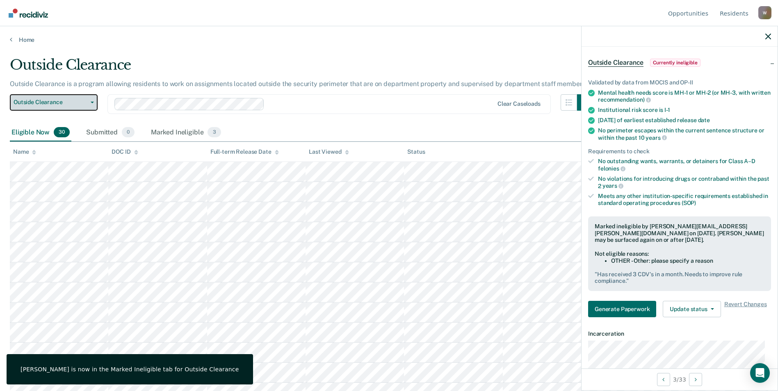
click at [95, 103] on button "Outside Clearance" at bounding box center [54, 102] width 88 height 16
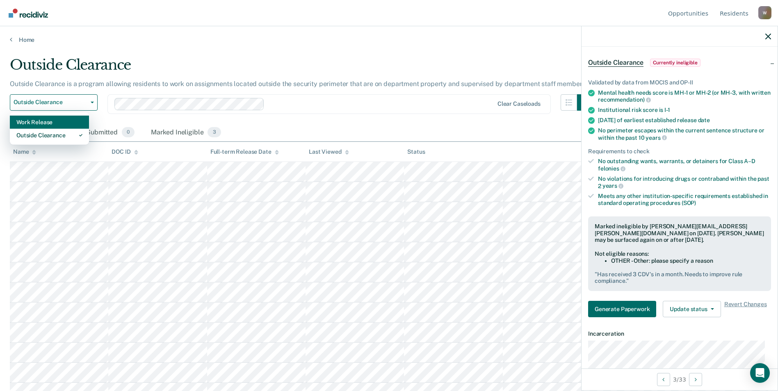
click at [62, 123] on div "Work Release" at bounding box center [49, 122] width 66 height 13
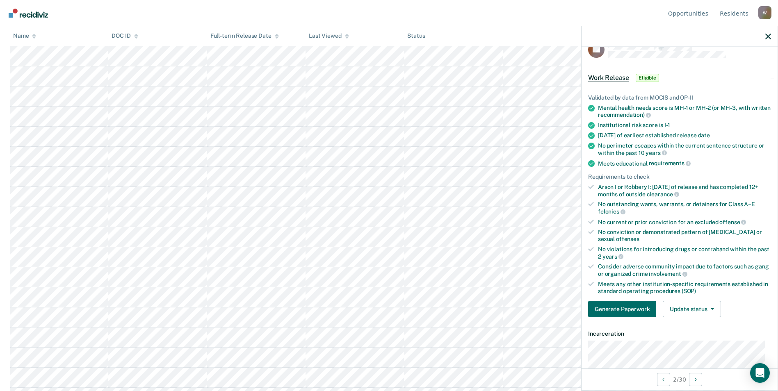
scroll to position [41, 0]
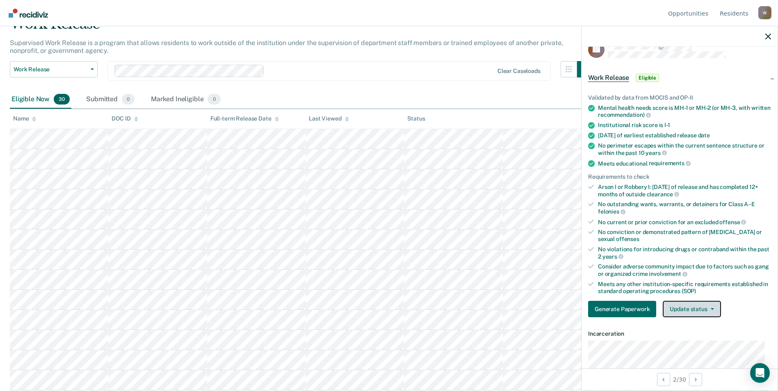
click at [697, 307] on button "Update status" at bounding box center [692, 309] width 58 height 16
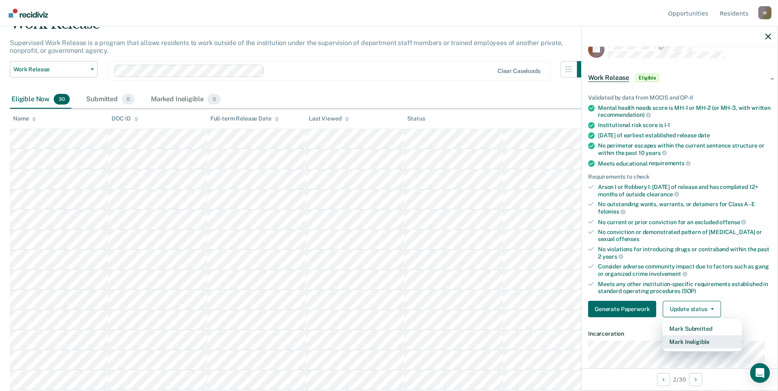
click at [690, 342] on button "Mark Ineligible" at bounding box center [702, 342] width 79 height 13
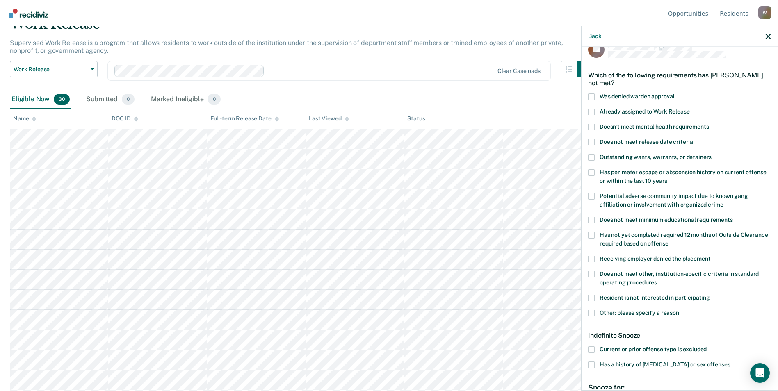
click at [594, 313] on span at bounding box center [591, 313] width 7 height 7
click at [679, 310] on input "Other: please specify a reason" at bounding box center [679, 310] width 0 height 0
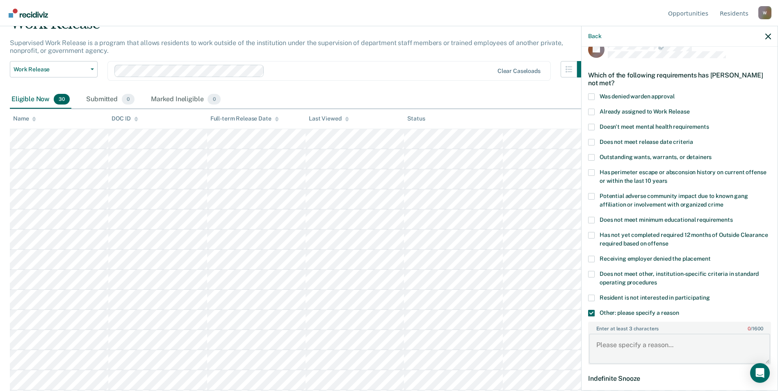
paste textarea "Has received 3 CDV's in a month. Needs to improve rule compliance."
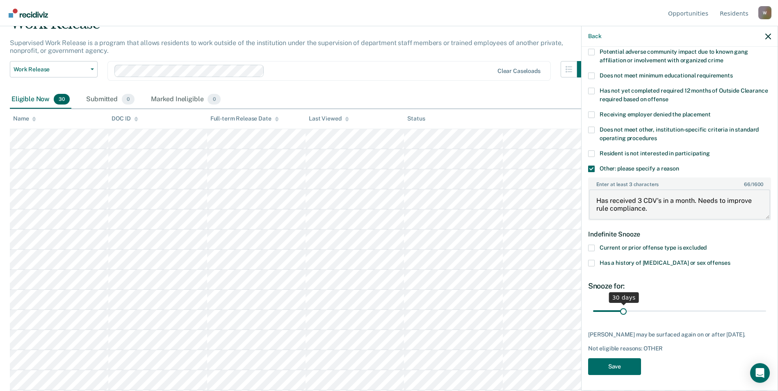
type textarea "Has received 3 CDV's in a month. Needs to improve rule compliance."
drag, startPoint x: 624, startPoint y: 309, endPoint x: 769, endPoint y: 310, distance: 145.2
type input "180"
click at [766, 310] on input "range" at bounding box center [679, 311] width 173 height 14
click at [613, 369] on button "Save" at bounding box center [614, 367] width 53 height 17
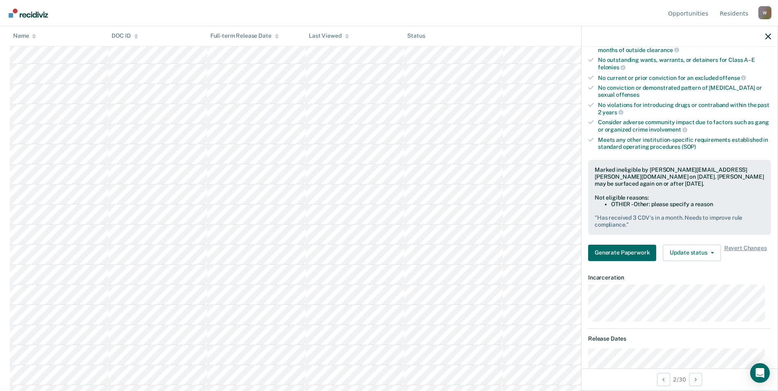
scroll to position [362, 0]
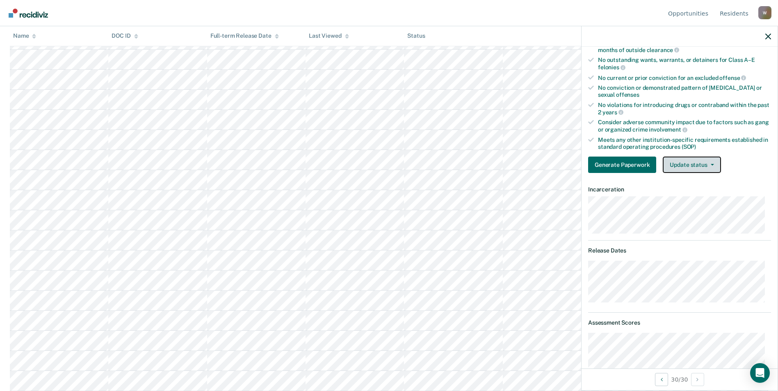
click at [693, 168] on button "Update status" at bounding box center [692, 165] width 58 height 16
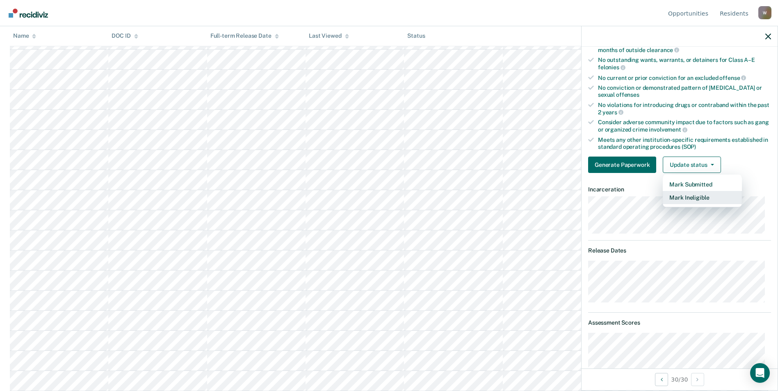
click at [706, 198] on button "Mark Ineligible" at bounding box center [702, 197] width 79 height 13
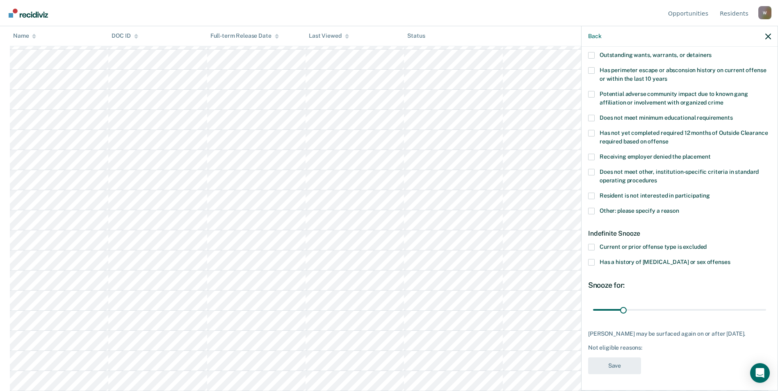
scroll to position [124, 0]
click at [593, 169] on span at bounding box center [591, 172] width 7 height 7
click at [657, 177] on input "Does not meet other, institution-specific criteria in standard operating proced…" at bounding box center [657, 177] width 0 height 0
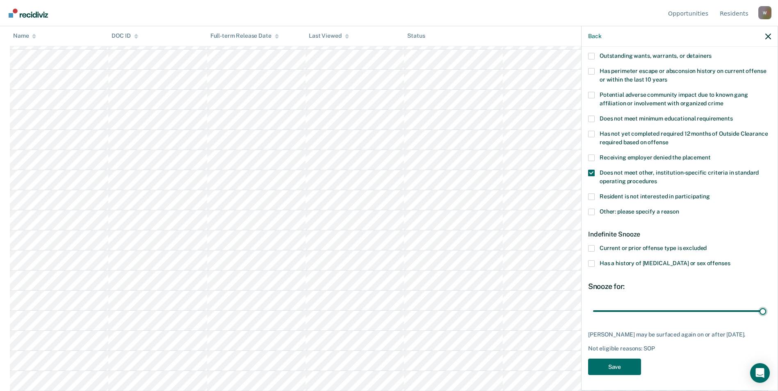
drag, startPoint x: 625, startPoint y: 304, endPoint x: 726, endPoint y: 332, distance: 104.3
type input "180"
click at [766, 306] on input "range" at bounding box center [679, 311] width 173 height 14
click at [610, 370] on button "Save" at bounding box center [614, 367] width 53 height 17
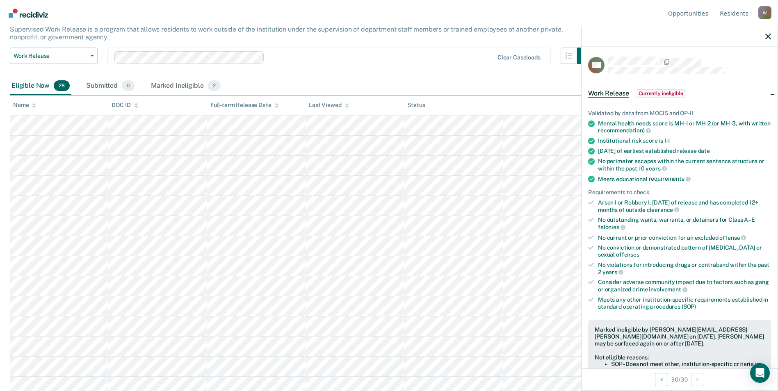
scroll to position [0, 0]
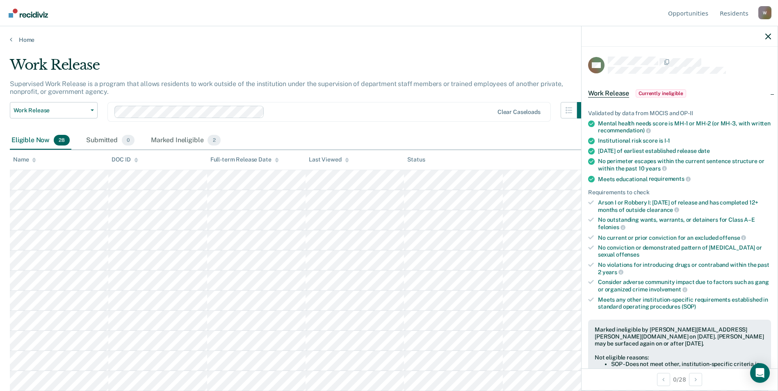
scroll to position [29, 0]
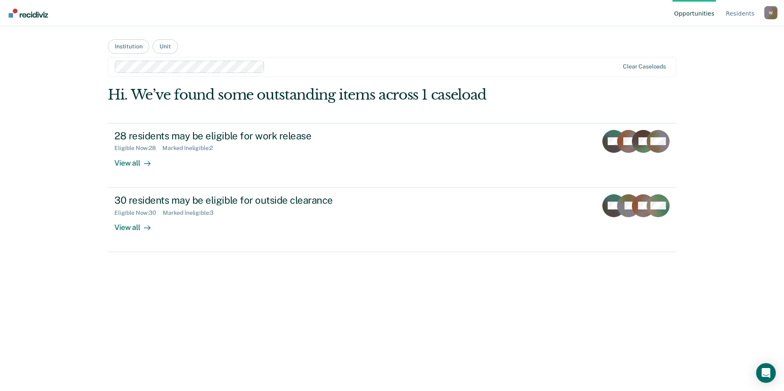
click at [769, 103] on div "Opportunities Resident s [PERSON_NAME][EMAIL_ADDRESS][PERSON_NAME][DOMAIN_NAME]…" at bounding box center [392, 195] width 784 height 391
